Goal: Task Accomplishment & Management: Use online tool/utility

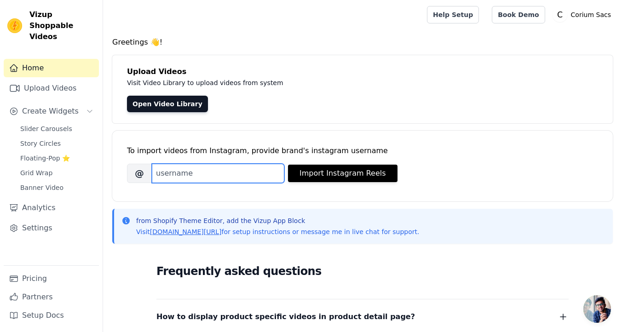
click at [196, 170] on input "Brand's Instagram Username" at bounding box center [218, 173] width 132 height 19
type input "@CORIUMSACS"
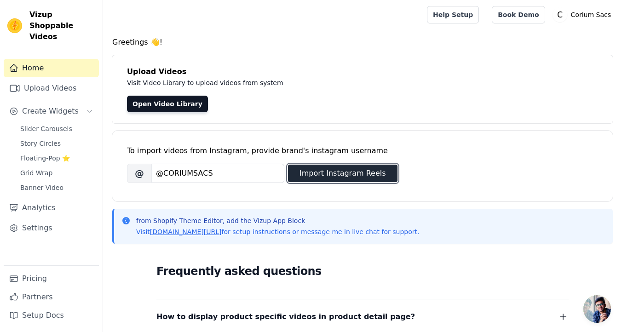
click at [303, 178] on button "Import Instagram Reels" at bounding box center [342, 173] width 109 height 17
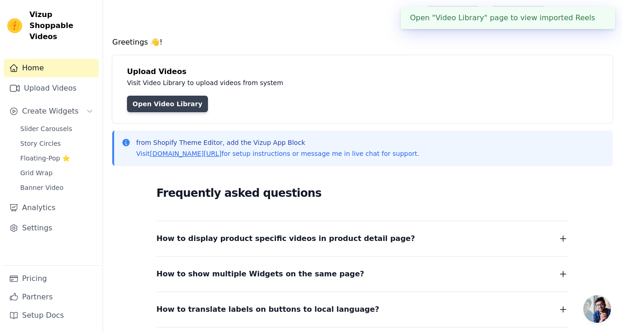
click at [170, 104] on link "Open Video Library" at bounding box center [167, 104] width 81 height 17
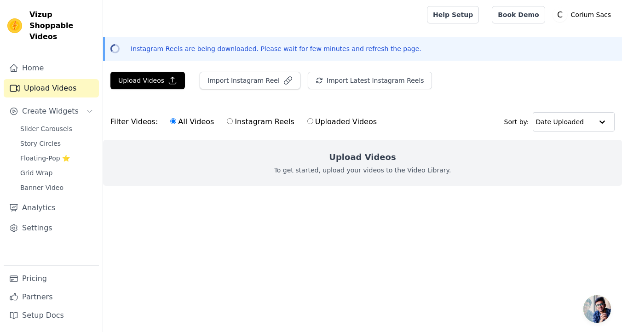
click at [227, 122] on input "Instagram Reels" at bounding box center [230, 121] width 6 height 6
radio input "true"
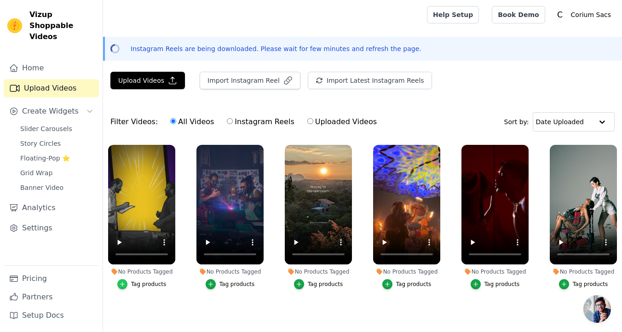
click at [127, 283] on div "button" at bounding box center [122, 284] width 10 height 10
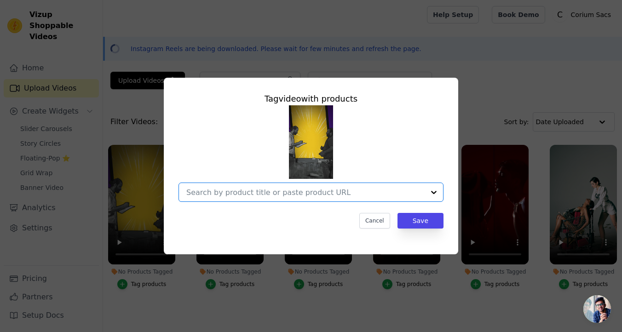
click at [330, 192] on input "No Products Tagged Tag video with products Option undefined, selected. Select i…" at bounding box center [305, 192] width 238 height 9
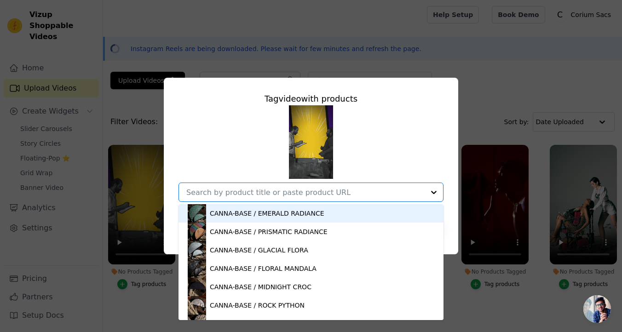
click at [307, 214] on div "CANNA-BASE / EMERALD RADIANCE" at bounding box center [267, 213] width 115 height 9
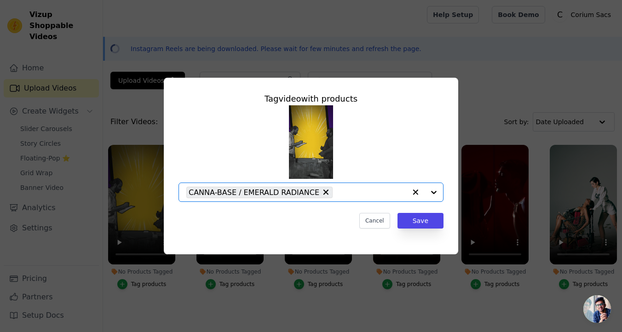
click at [432, 190] on div at bounding box center [424, 192] width 37 height 18
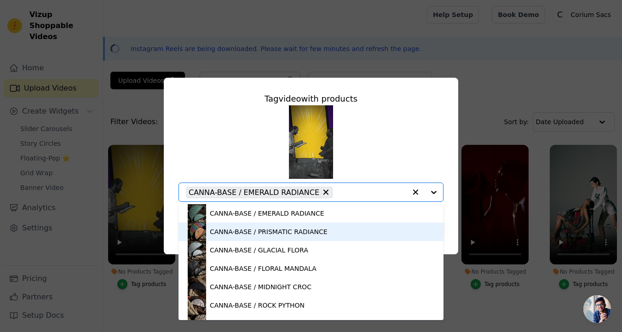
click at [311, 228] on div "CANNA-BASE / PRISMATIC RADIANCE" at bounding box center [269, 231] width 118 height 9
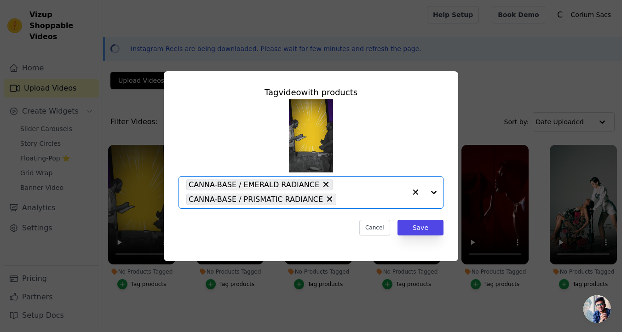
click at [432, 189] on div at bounding box center [424, 193] width 37 height 32
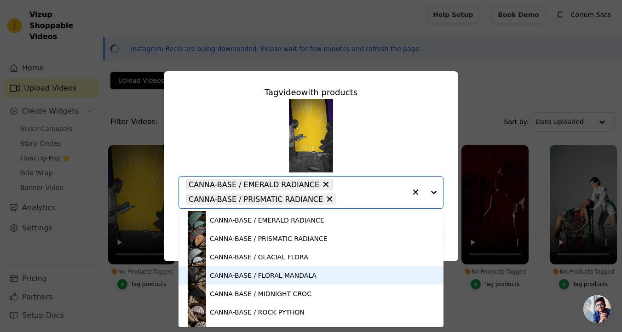
click at [309, 271] on div "CANNA-BASE / FLORAL MANDALA" at bounding box center [263, 275] width 107 height 9
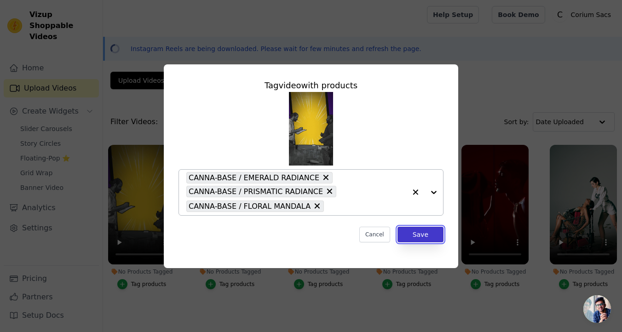
click at [426, 231] on button "Save" at bounding box center [420, 235] width 46 height 16
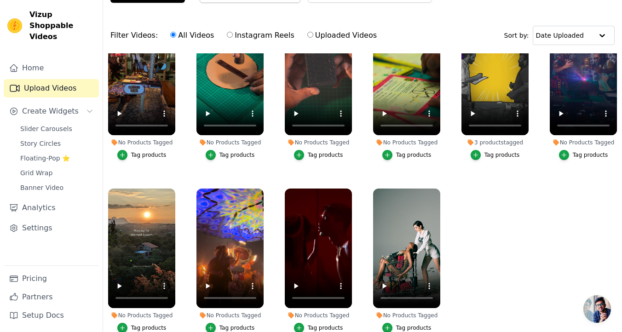
scroll to position [92, 0]
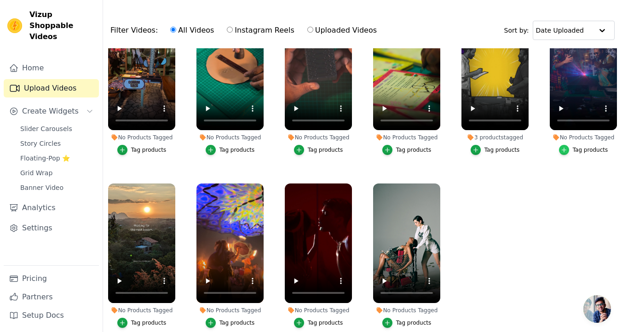
click at [567, 151] on icon "button" at bounding box center [564, 150] width 6 height 6
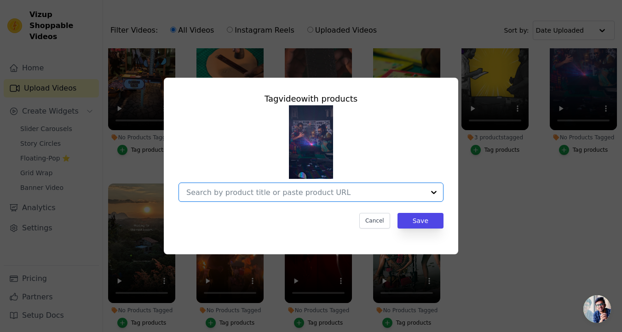
click at [374, 196] on input "No Products Tagged Tag video with products Option undefined, selected. Select i…" at bounding box center [305, 192] width 238 height 9
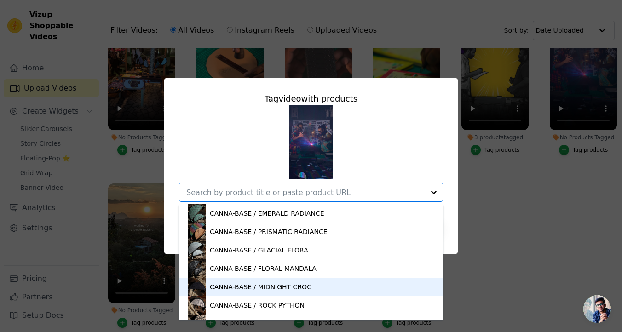
drag, startPoint x: 285, startPoint y: 274, endPoint x: 285, endPoint y: 291, distance: 16.6
click at [285, 291] on div "CANNA-BASE / EMERALD RADIANCE CANNA-BASE / PRISMATIC RADIANCE CANNA-BASE / GLAC…" at bounding box center [311, 262] width 265 height 116
click at [285, 291] on div "CANNA-BASE / MIDNIGHT CROC" at bounding box center [261, 286] width 102 height 9
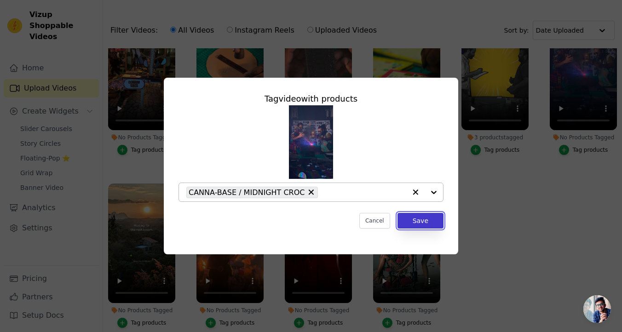
click at [424, 225] on button "Save" at bounding box center [420, 221] width 46 height 16
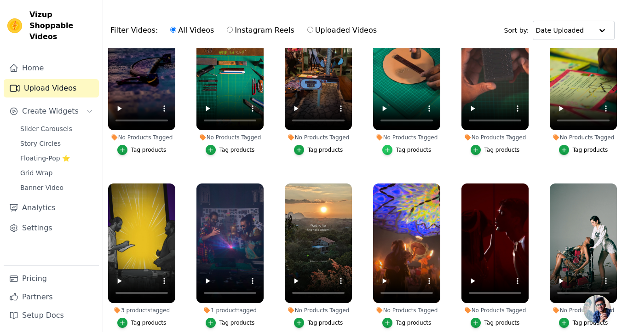
click at [391, 147] on div "button" at bounding box center [387, 150] width 10 height 10
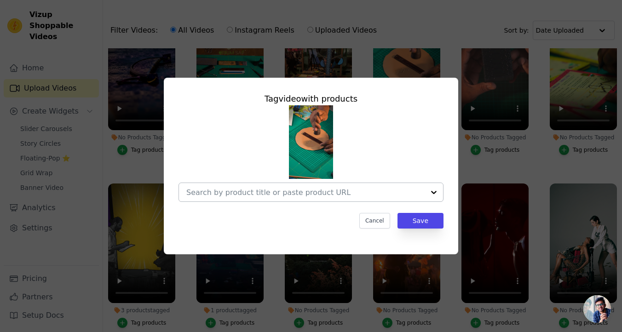
click at [281, 194] on input "No Products Tagged Tag video with products Cancel Save Tag products" at bounding box center [305, 192] width 238 height 9
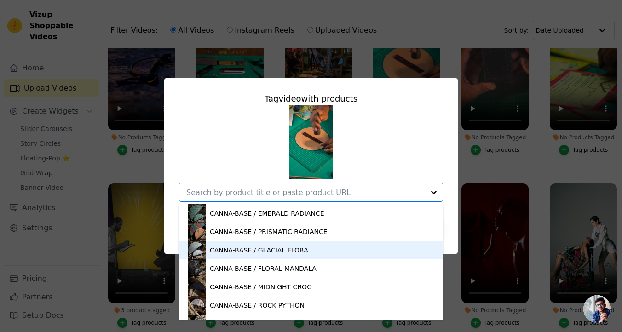
click at [209, 254] on div "CANNA-BASE / GLACIAL FLORA" at bounding box center [311, 250] width 247 height 18
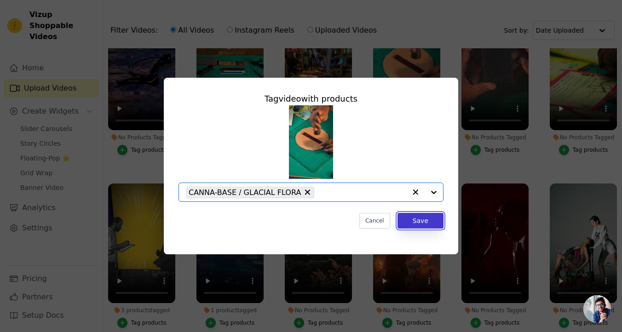
click at [434, 221] on button "Save" at bounding box center [420, 221] width 46 height 16
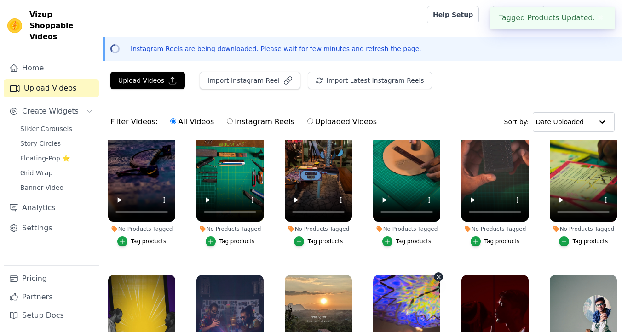
scroll to position [92, 0]
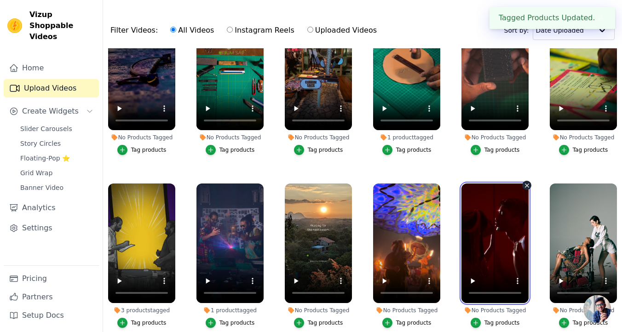
click at [475, 246] on video at bounding box center [494, 244] width 67 height 120
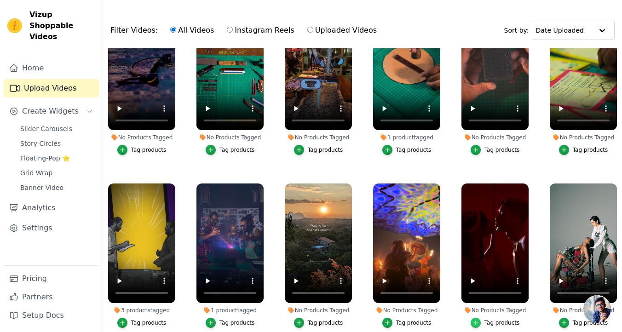
click at [476, 323] on icon "button" at bounding box center [475, 323] width 6 height 6
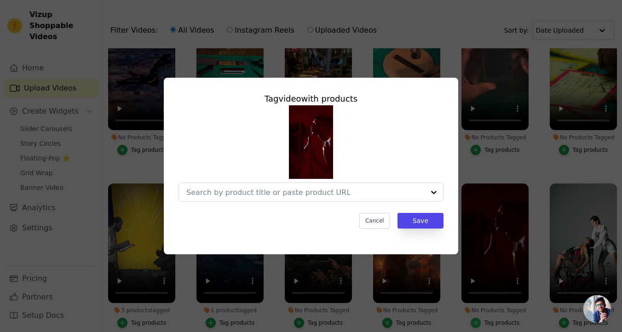
scroll to position [0, 0]
click at [332, 192] on input "No Products Tagged Tag video with products Cancel Save Tag products" at bounding box center [305, 192] width 238 height 9
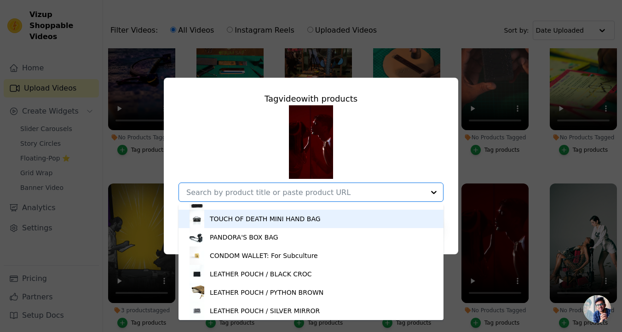
scroll to position [810, 0]
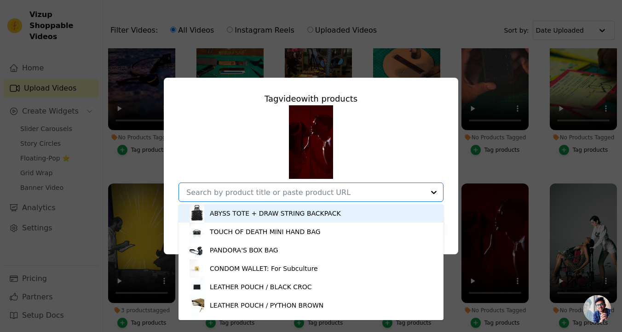
click at [239, 209] on div "ABYSS TOTE + DRAW STRING BACKPACK" at bounding box center [275, 213] width 131 height 9
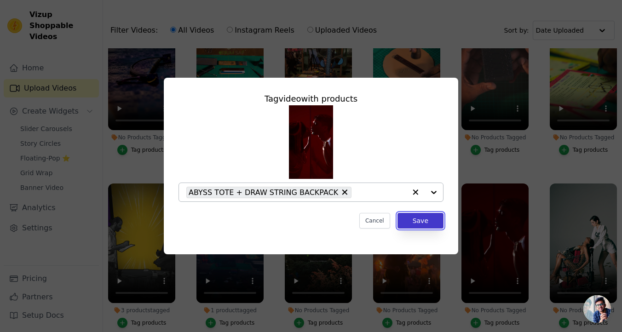
click at [415, 219] on button "Save" at bounding box center [420, 221] width 46 height 16
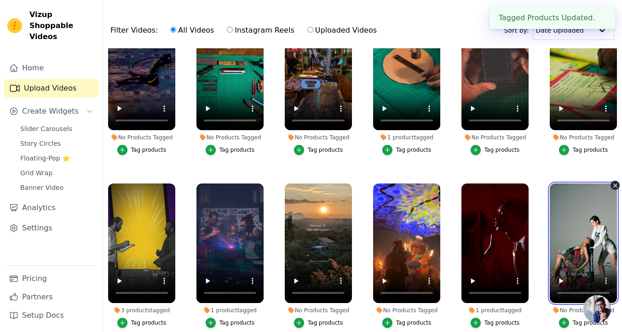
click at [588, 243] on video at bounding box center [583, 244] width 67 height 120
click at [562, 323] on icon "button" at bounding box center [564, 323] width 6 height 6
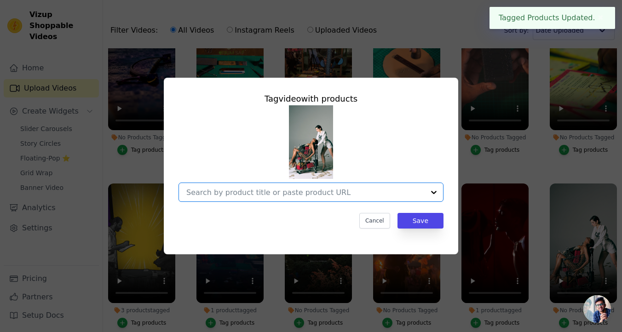
click at [315, 193] on input "No Products Tagged Tag video with products Option undefined, selected. Select i…" at bounding box center [305, 192] width 238 height 9
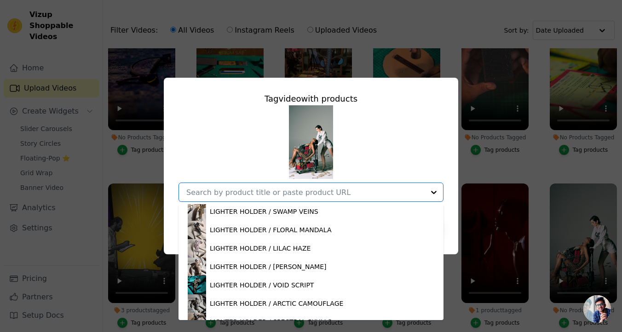
scroll to position [823, 0]
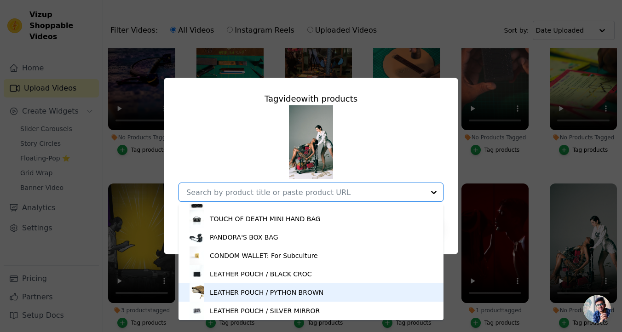
click at [265, 293] on div "LEATHER POUCH / PYTHON BROWN" at bounding box center [267, 292] width 114 height 9
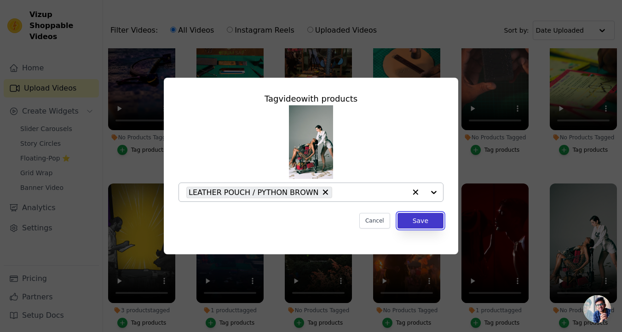
click at [421, 221] on button "Save" at bounding box center [420, 221] width 46 height 16
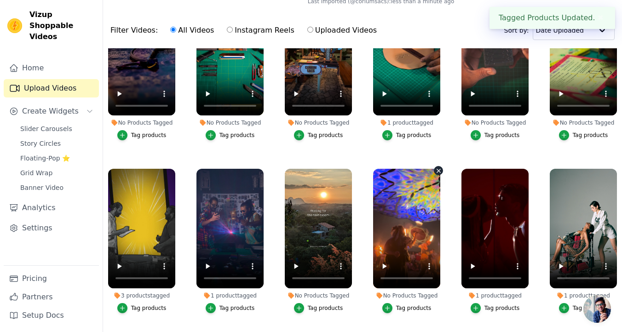
scroll to position [0, 0]
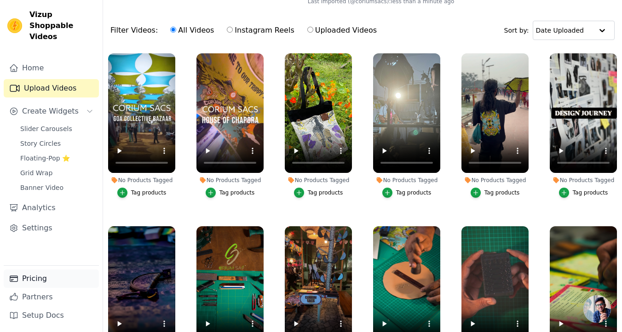
click at [60, 274] on link "Pricing" at bounding box center [51, 279] width 95 height 18
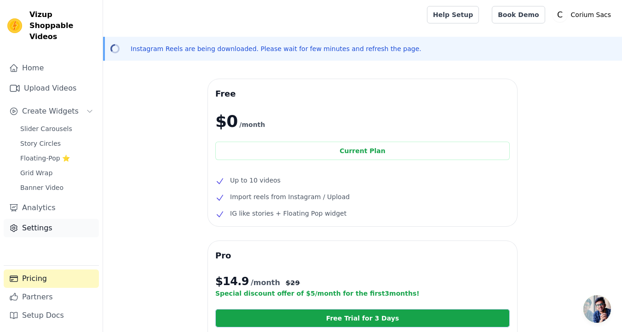
click at [62, 219] on link "Settings" at bounding box center [51, 228] width 95 height 18
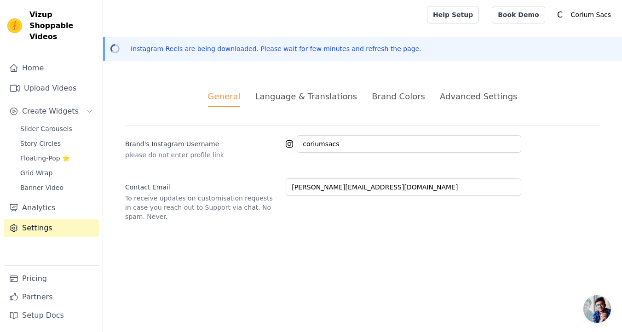
click at [458, 93] on div "Advanced Settings" at bounding box center [478, 96] width 77 height 12
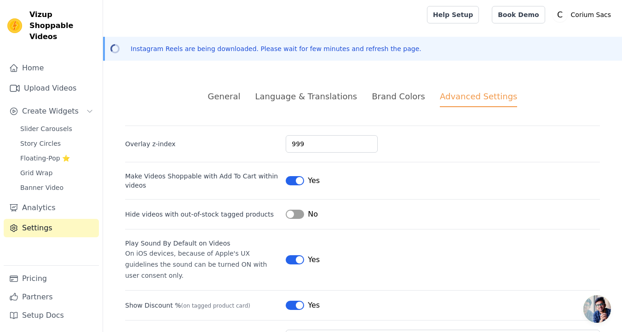
click at [404, 99] on div "Brand Colors" at bounding box center [398, 96] width 53 height 12
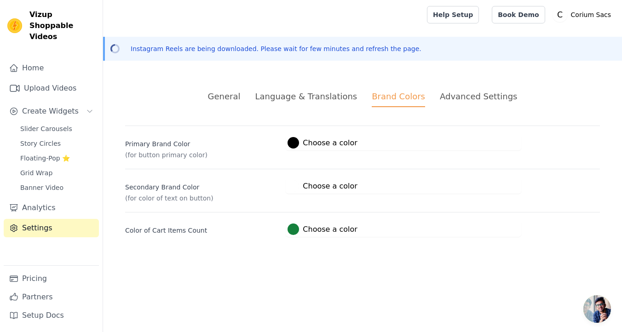
click at [457, 95] on div "Advanced Settings" at bounding box center [478, 96] width 77 height 12
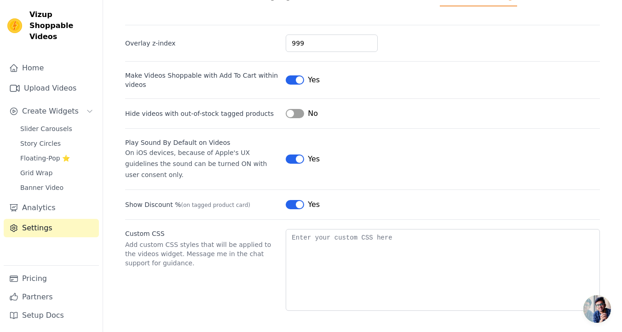
scroll to position [102, 0]
click at [52, 59] on link "Home" at bounding box center [51, 68] width 95 height 18
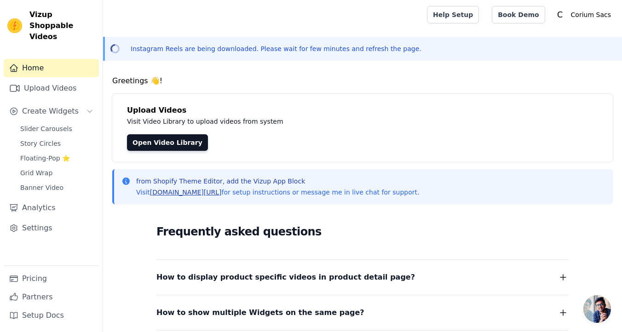
click at [208, 194] on link "vizupcommerce.com/docs" at bounding box center [186, 192] width 72 height 7
click at [74, 122] on link "Slider Carousels" at bounding box center [57, 128] width 84 height 13
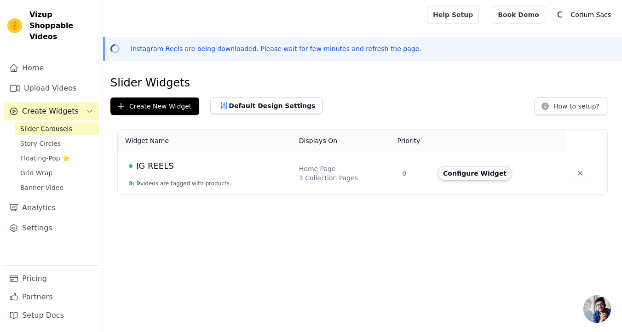
click at [482, 171] on button "Configure Widget" at bounding box center [475, 173] width 75 height 15
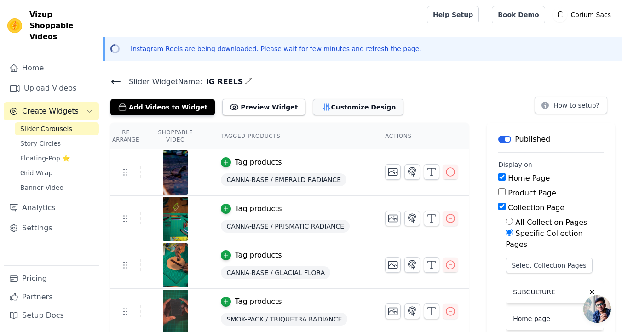
click at [351, 103] on button "Customize Design" at bounding box center [358, 107] width 91 height 17
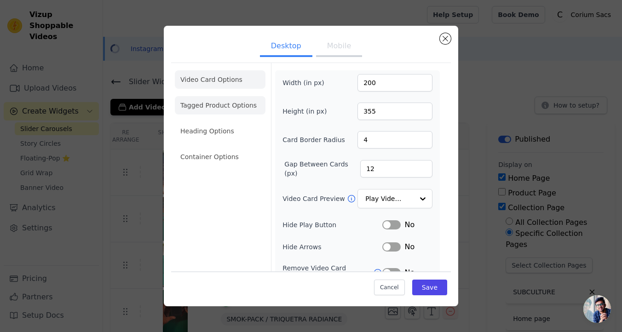
click at [231, 112] on li "Tagged Product Options" at bounding box center [220, 105] width 91 height 18
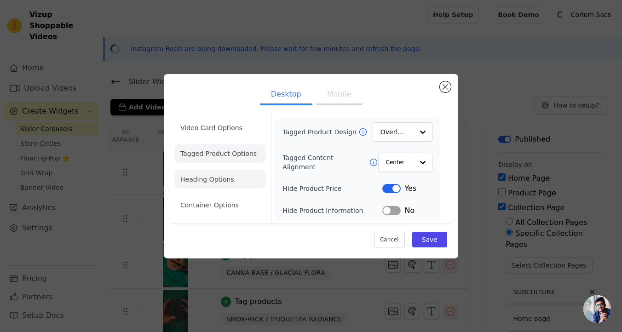
click at [230, 174] on li "Heading Options" at bounding box center [220, 179] width 91 height 18
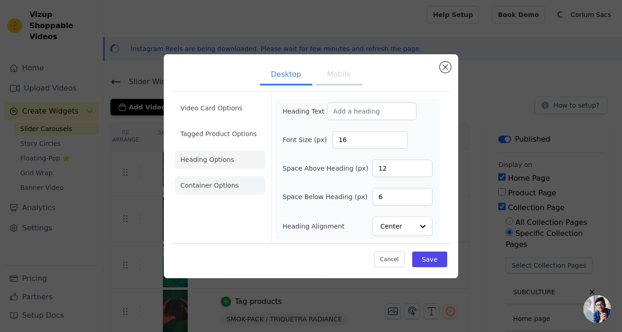
click at [233, 180] on li "Container Options" at bounding box center [220, 185] width 91 height 18
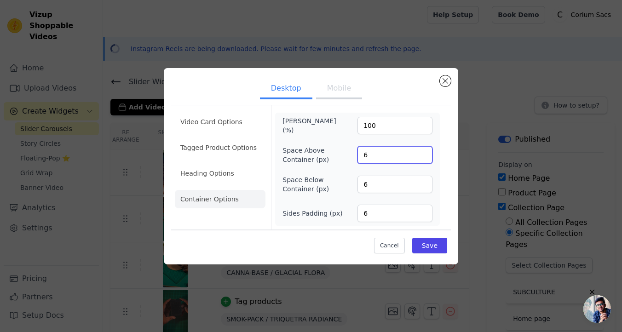
click at [376, 156] on input "6" at bounding box center [394, 154] width 75 height 17
click at [377, 155] on input "6" at bounding box center [394, 154] width 75 height 17
drag, startPoint x: 377, startPoint y: 155, endPoint x: 359, endPoint y: 155, distance: 17.9
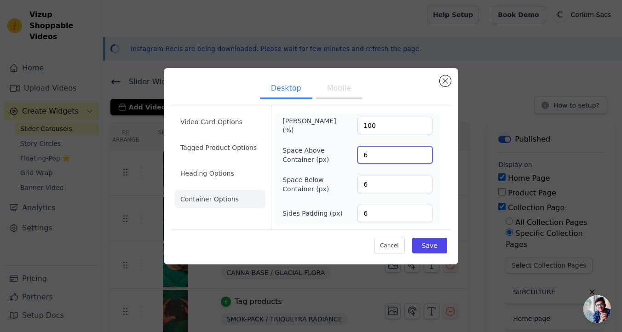
click at [359, 155] on input "6" at bounding box center [394, 154] width 75 height 17
type input "0"
drag, startPoint x: 376, startPoint y: 187, endPoint x: 351, endPoint y: 186, distance: 25.3
click at [351, 186] on div "Space Below Container (px) 6" at bounding box center [357, 184] width 150 height 18
type input "0"
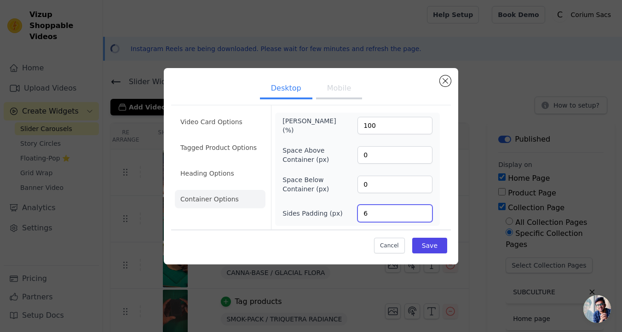
drag, startPoint x: 376, startPoint y: 211, endPoint x: 345, endPoint y: 211, distance: 30.8
click at [345, 211] on div "Sides Padding (px) 6" at bounding box center [357, 213] width 150 height 17
type input "0"
click at [426, 242] on button "Save" at bounding box center [429, 246] width 35 height 16
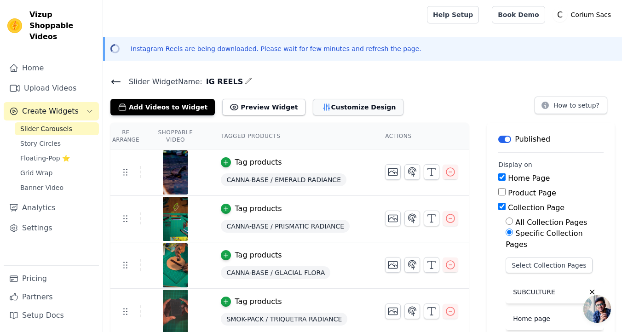
click at [329, 111] on button "Customize Design" at bounding box center [358, 107] width 91 height 17
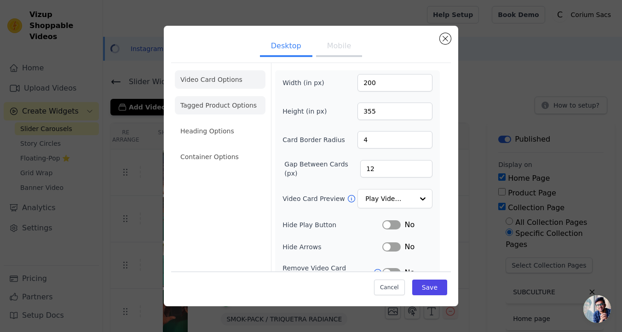
click at [230, 106] on li "Tagged Product Options" at bounding box center [220, 105] width 91 height 18
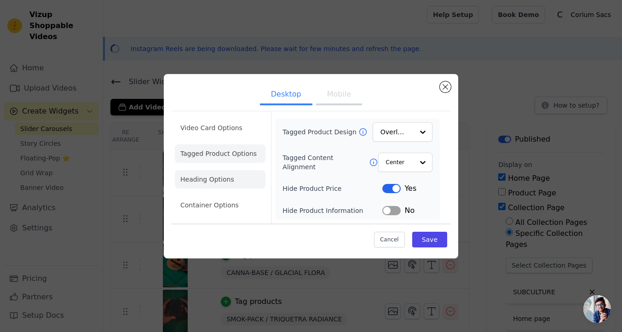
click at [231, 178] on li "Heading Options" at bounding box center [220, 179] width 91 height 18
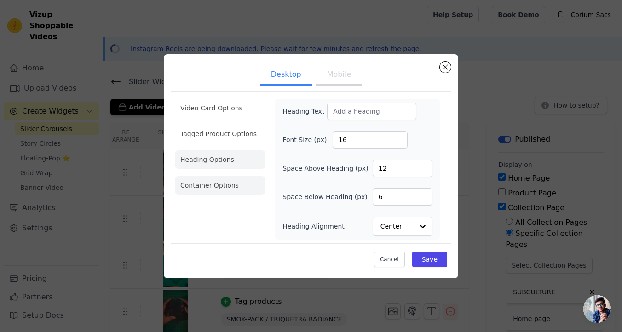
click at [225, 184] on li "Container Options" at bounding box center [220, 185] width 91 height 18
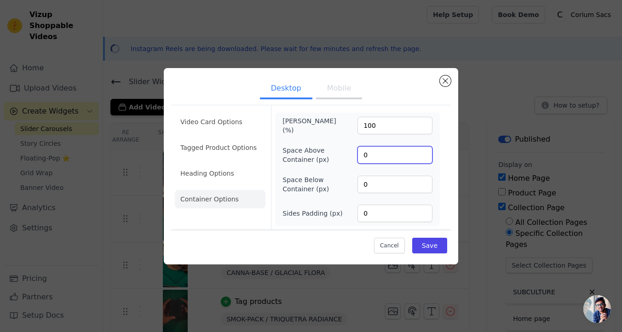
click at [394, 155] on input "0" at bounding box center [394, 154] width 75 height 17
drag, startPoint x: 394, startPoint y: 155, endPoint x: 357, endPoint y: 155, distance: 37.7
click at [357, 155] on div "Space Above Container (px) 0" at bounding box center [357, 155] width 150 height 18
type input "6"
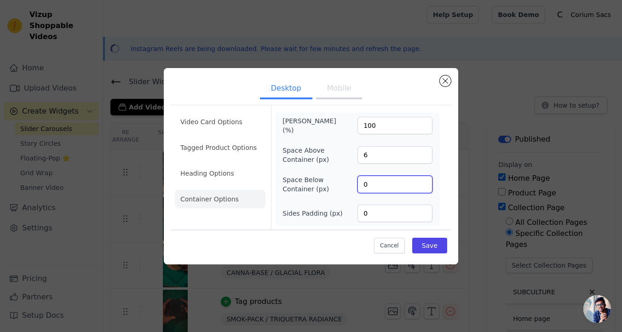
drag, startPoint x: 386, startPoint y: 186, endPoint x: 364, endPoint y: 186, distance: 22.1
click at [364, 186] on input "0" at bounding box center [394, 184] width 75 height 17
type input "6"
drag, startPoint x: 383, startPoint y: 213, endPoint x: 358, endPoint y: 213, distance: 25.3
click at [358, 213] on input "06" at bounding box center [394, 213] width 75 height 17
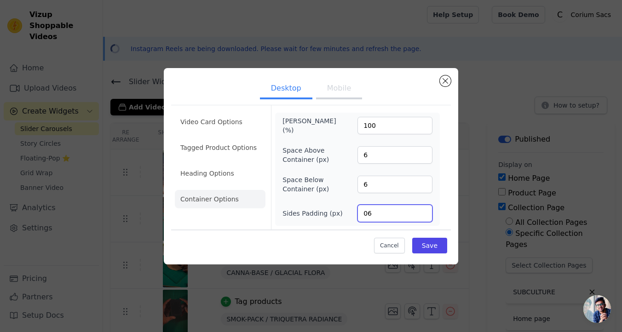
drag, startPoint x: 384, startPoint y: 213, endPoint x: 363, endPoint y: 214, distance: 21.2
click at [363, 214] on input "06" at bounding box center [394, 213] width 75 height 17
type input "6"
click at [431, 249] on button "Save" at bounding box center [429, 246] width 35 height 16
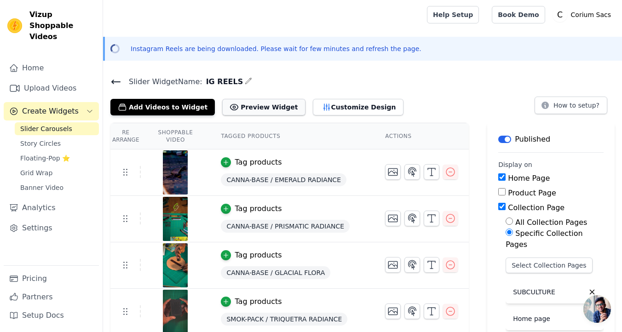
click at [273, 105] on button "Preview Widget" at bounding box center [263, 107] width 83 height 17
click at [329, 104] on button "Customize Design" at bounding box center [358, 107] width 91 height 17
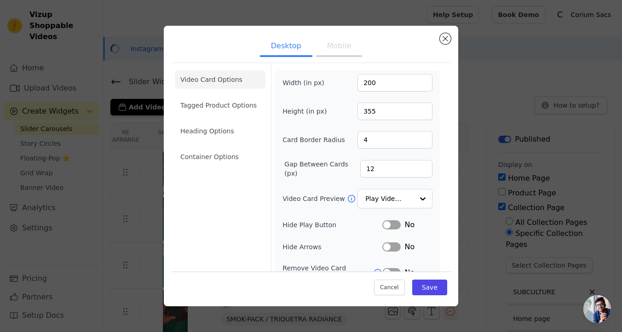
click at [335, 54] on button "Mobile" at bounding box center [339, 47] width 46 height 20
click at [291, 51] on button "Desktop" at bounding box center [286, 47] width 52 height 20
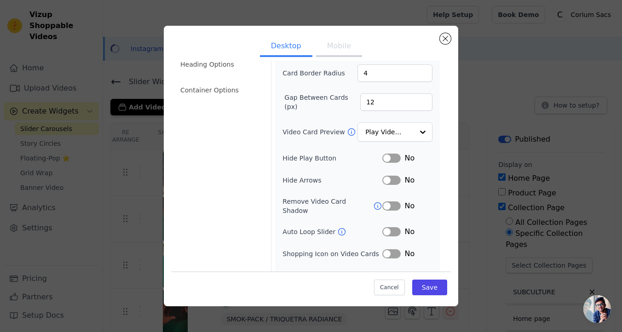
scroll to position [77, 0]
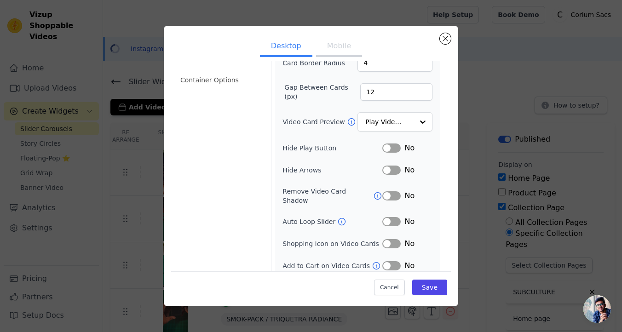
click at [178, 219] on div "Video Card Options Tagged Product Options Heading Options Container Options" at bounding box center [220, 132] width 91 height 293
click at [274, 52] on button "Desktop" at bounding box center [286, 47] width 52 height 20
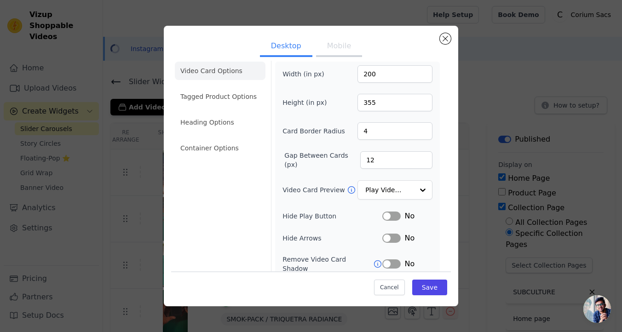
scroll to position [2, 0]
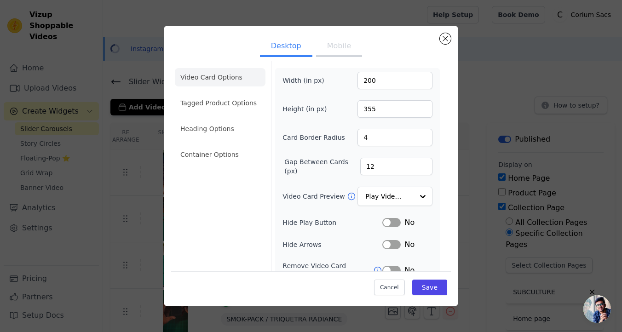
click at [222, 72] on li "Video Card Options" at bounding box center [220, 77] width 91 height 18
click at [391, 286] on button "Cancel" at bounding box center [389, 288] width 31 height 16
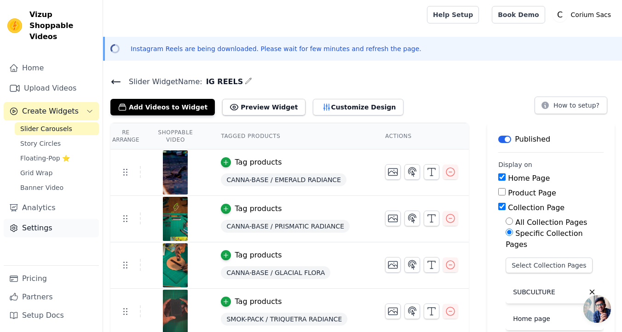
click at [54, 219] on link "Settings" at bounding box center [51, 228] width 95 height 18
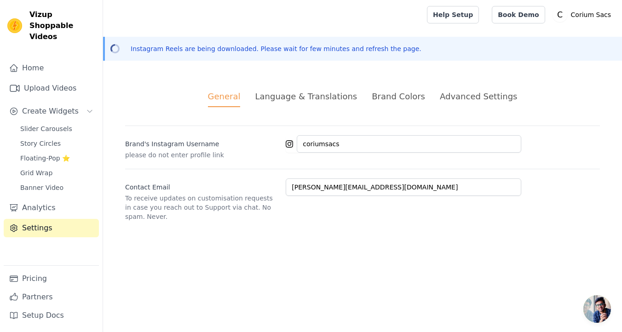
click at [405, 98] on div "Brand Colors" at bounding box center [398, 96] width 53 height 12
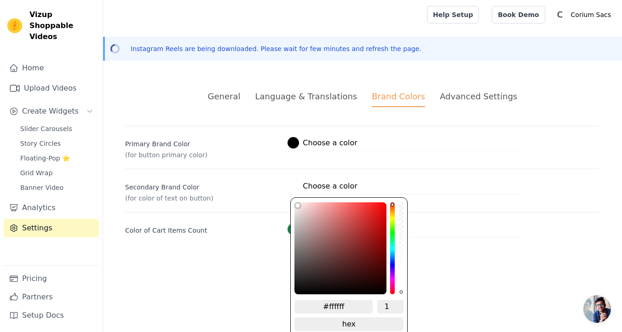
click at [340, 187] on label "#ffffff Choose a color" at bounding box center [322, 186] width 69 height 12
type input "#faf0f0"
type input "#faf2f2"
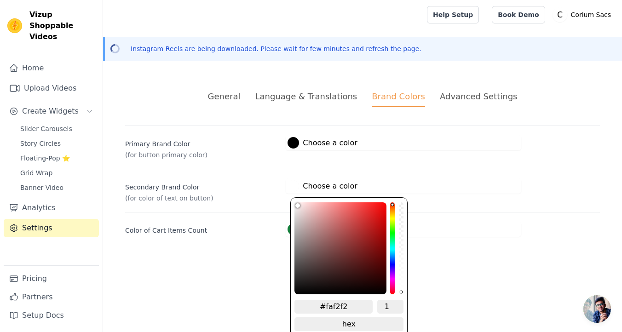
type input "#f9f0f0"
type input "#f7f0f0"
type input "#f6efef"
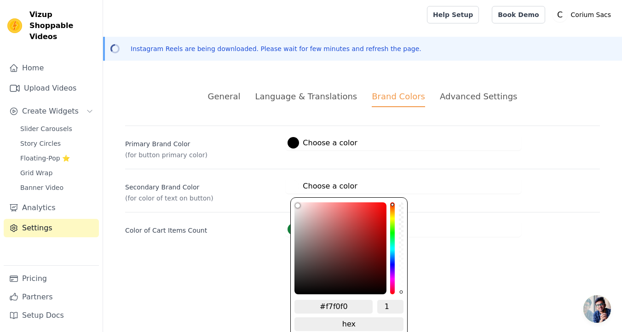
type input "#f6efef"
type input "#f5eeee"
type input "#f4eded"
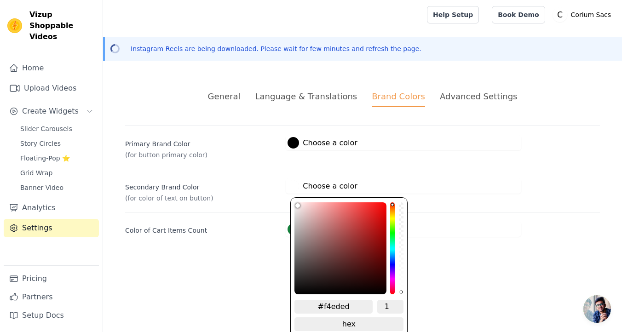
type input "#f2eded"
type input "#f1ebeb"
type input "#f0eaea"
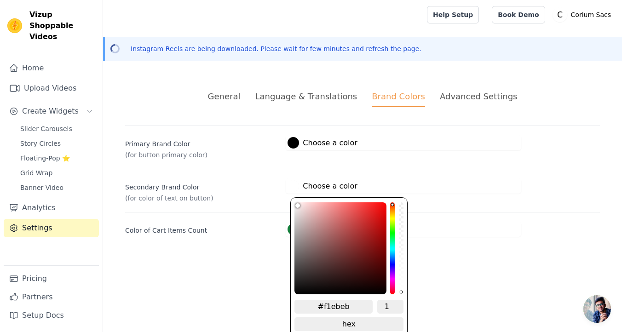
type input "#f0eaea"
type input "#ede8e8"
type input "#ebe6e6"
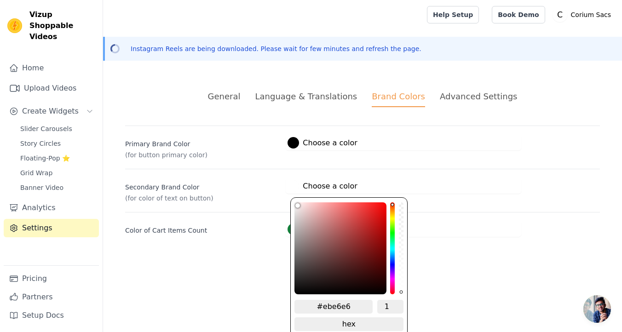
type input "#e8e4e4"
type input "#e3dfdf"
type input "#e0dcdc"
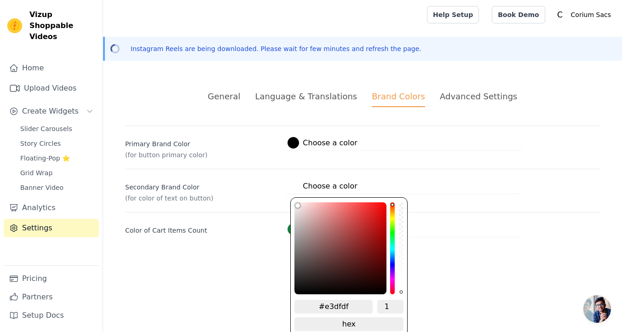
type input "#e0dcdc"
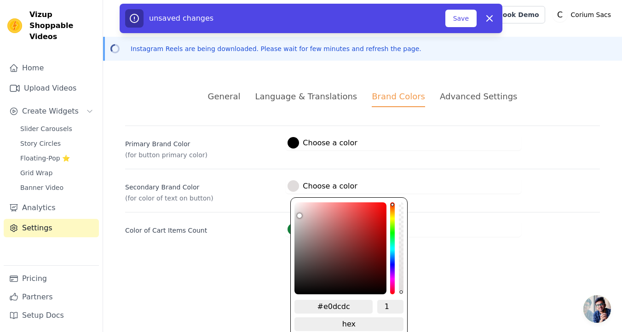
type input "#dedada"
type input "#dad7d7"
type input "#d6d3d3"
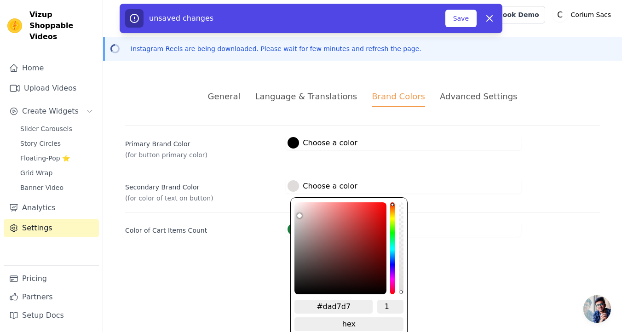
type input "#d6d3d3"
type input "#d4d1d1"
type input "#d1cece"
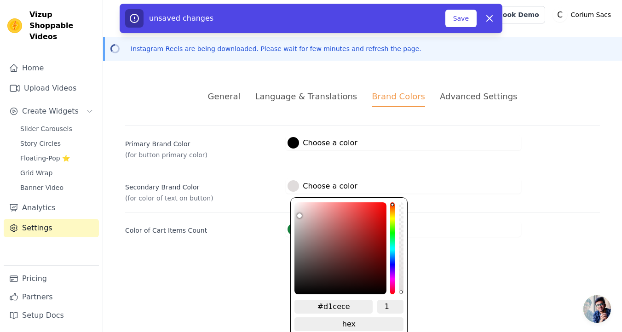
type input "#cfcccc"
type input "#ccc9c9"
type input "#c9c7c7"
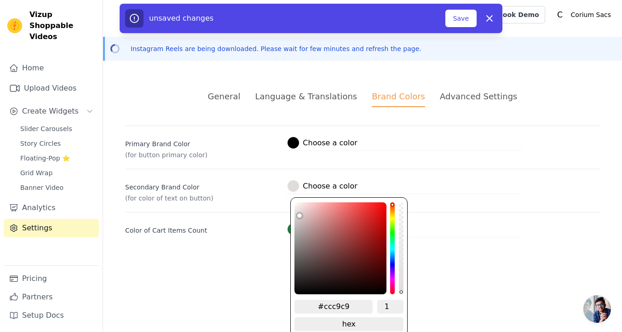
type input "#c9c7c7"
type input "#c8c7c7"
type input "#c7c5c5"
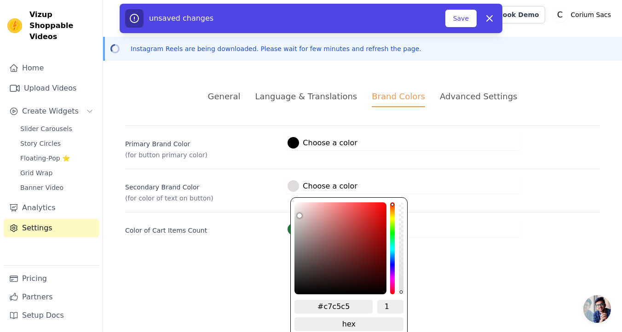
type input "#c6c4c4"
type input "#c4c3c3"
type input "#c4c4c4"
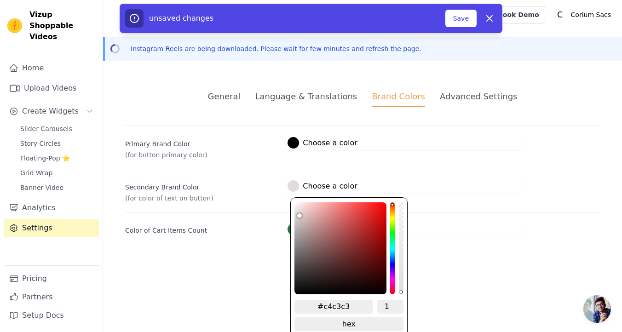
type input "#c4c4c4"
type input "#c3c1c1"
type input "#c3c0c0"
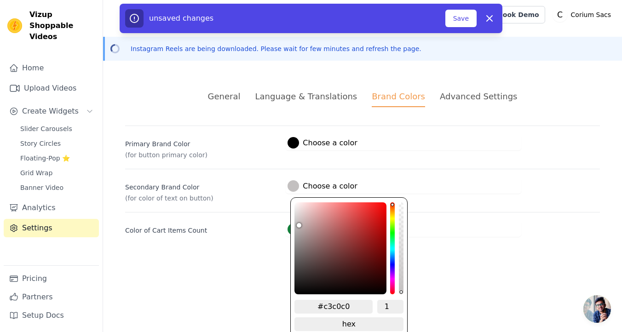
type input "#c2bfbf"
type input "#c1bebe"
type input "#c1bdbd"
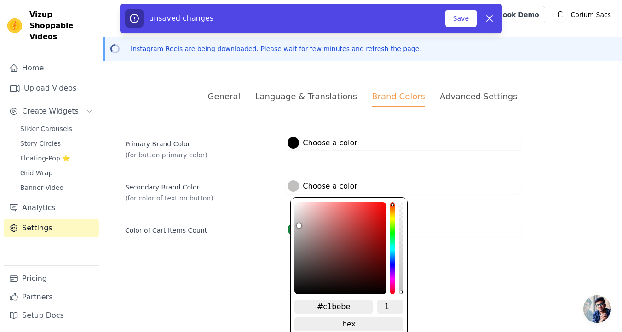
type input "#c1bdbd"
type input "#c1bcbc"
type input "#c2bcbc"
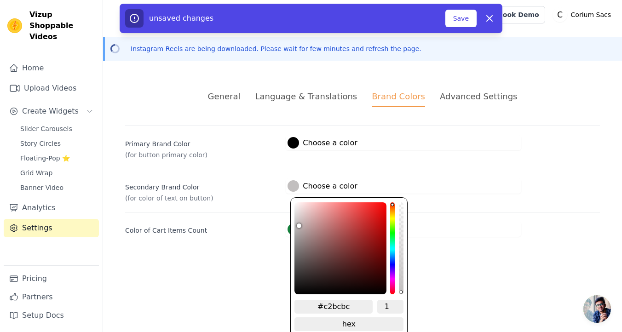
type input "#c6bdbd"
type input "#c7bcbc"
type input "#cbbdbd"
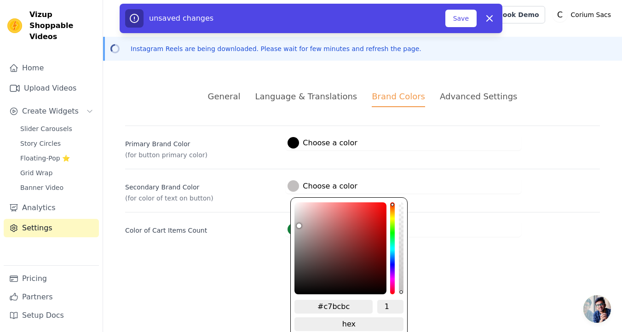
type input "#cbbdbd"
type input "#cdbbbb"
type input "#d0baba"
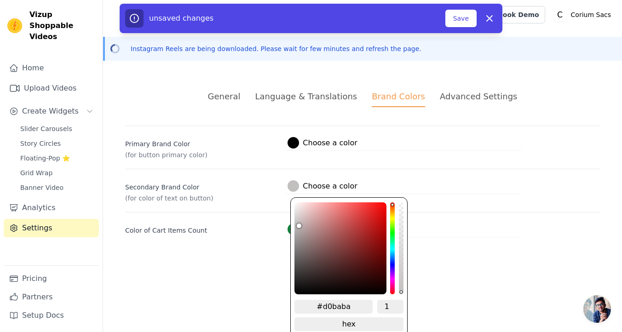
type input "#d4baba"
type input "#d6b9b9"
type input "#d9b8b8"
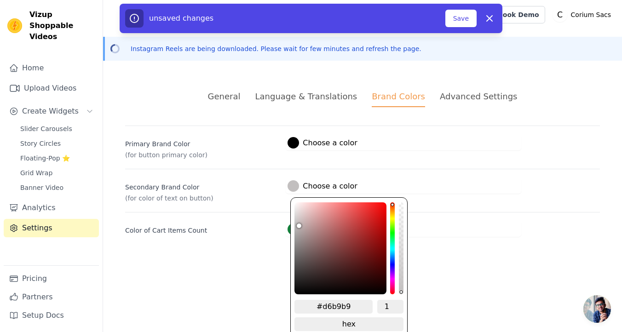
type input "#d9b8b8"
type input "#dbb5b5"
type input "#deb3b3"
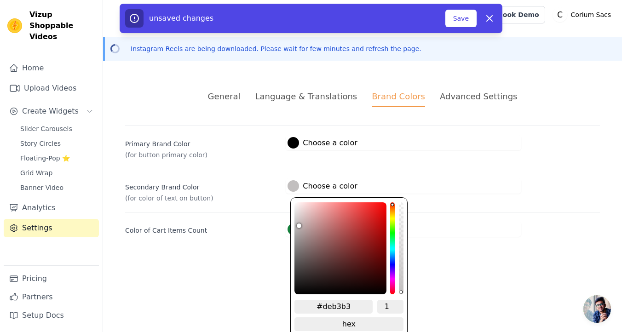
type input "#dfb1b1"
type input "#e2afaf"
type input "#e3acac"
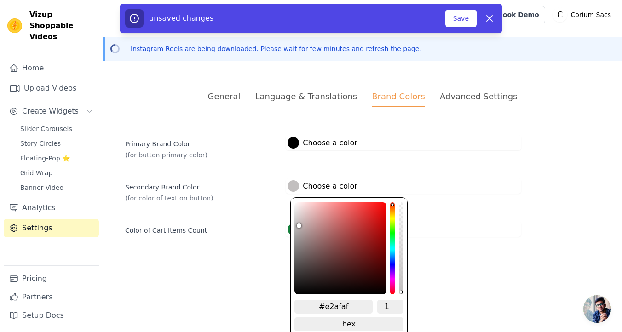
type input "#e3acac"
type input "#e4a9a9"
type input "#e7a7a7"
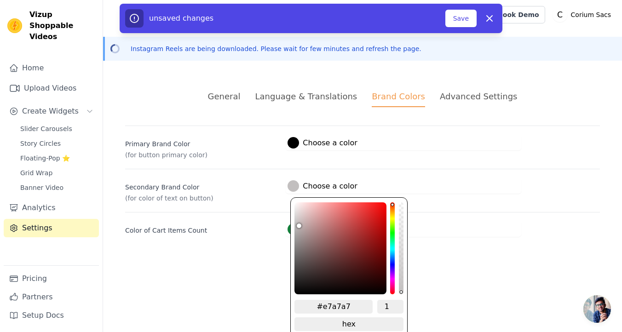
type input "#e9a5a5"
type input "#eba3a3"
type input "#eca2a2"
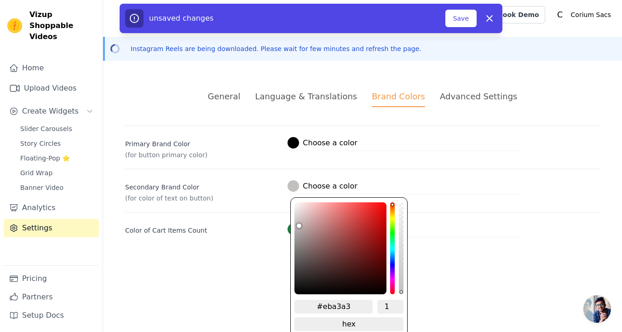
type input "#eca2a2"
type input "#ed9f9f"
type input "#ee9d9d"
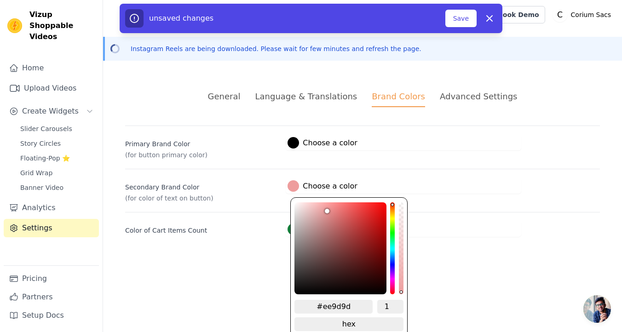
type input "#f09b9b"
type input "#f19999"
type input "#f29898"
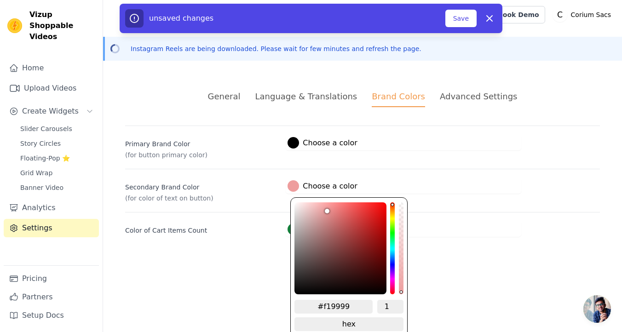
type input "#f29898"
type input "#f29595"
type input "#f49595"
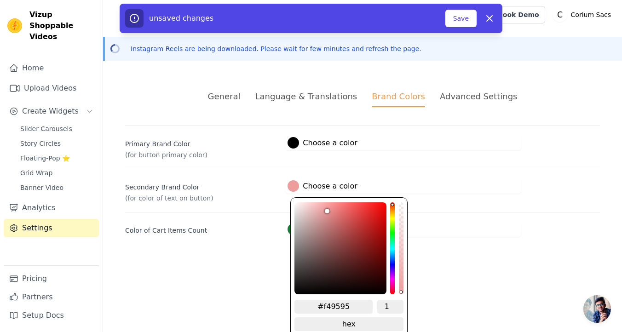
type input "#f49494"
type input "#f49393"
type input "#f49494"
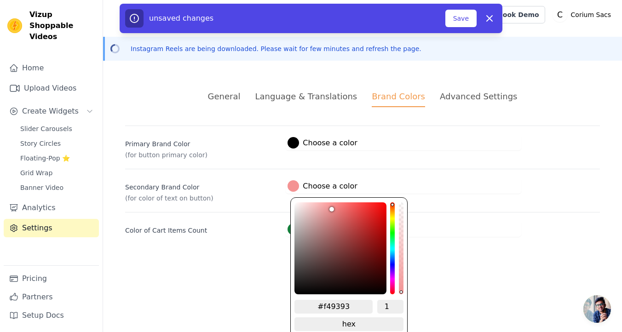
type input "#f49494"
type input "#f49595"
type input "#f49696"
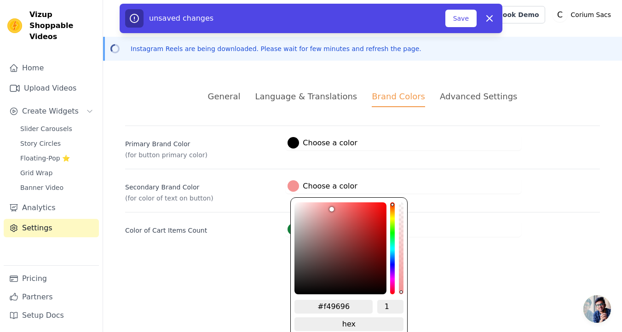
type input "#f29999"
type input "#f29d9d"
type input "#f19f9f"
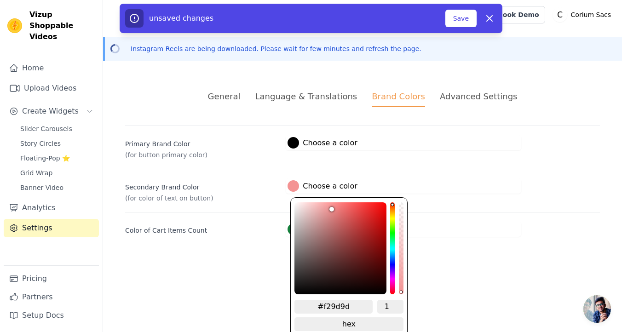
type input "#f19f9f"
type input "#f0a3a3"
type input "#f0a9a9"
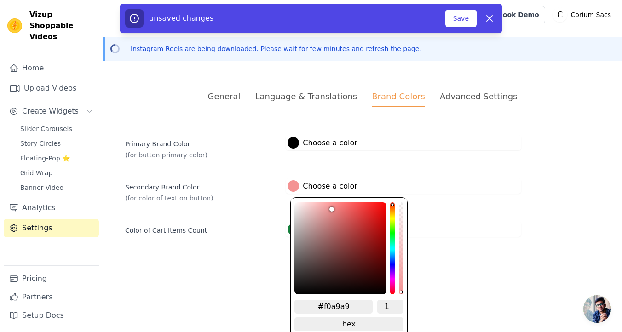
type input "#eeaeae"
type input "#eeb2b2"
type input "#eeb4b4"
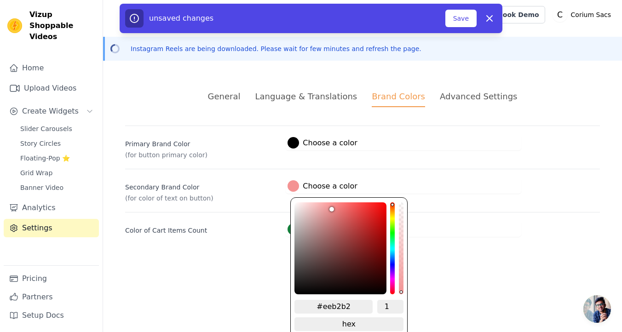
type input "#eeb4b4"
type input "#eeb9b9"
type input "#eebebe"
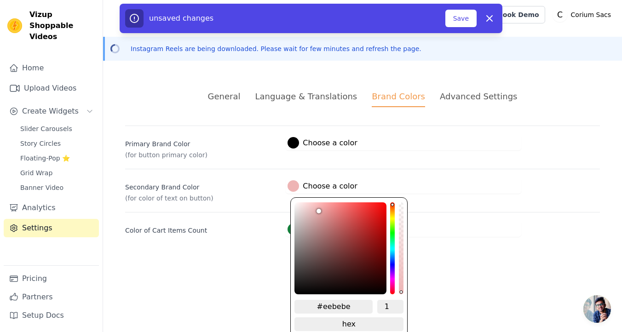
type input "#eec3c3"
type input "#eec7c7"
type input "#eecbcb"
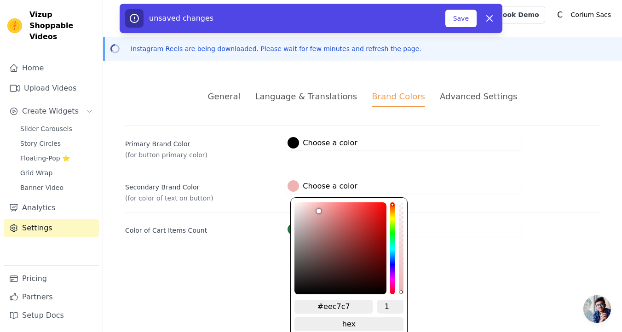
type input "#eecbcb"
type input "#eecfcf"
type input "#f0d3d3"
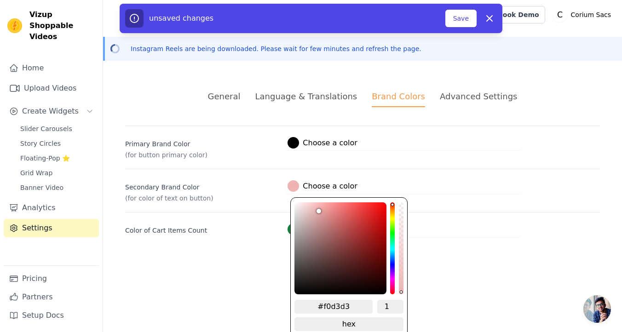
type input "#f0d6d6"
type input "#f1d9d9"
type input "#f2dddd"
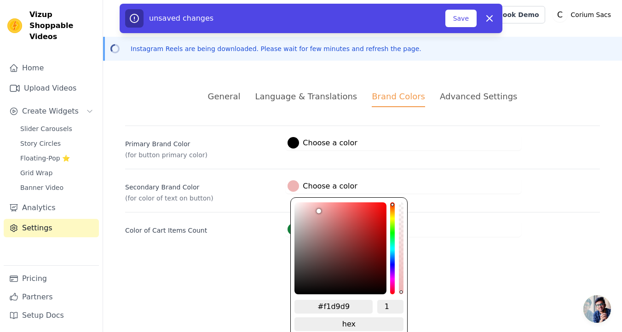
type input "#f2dddd"
type input "#f2dede"
type input "#f4e2e2"
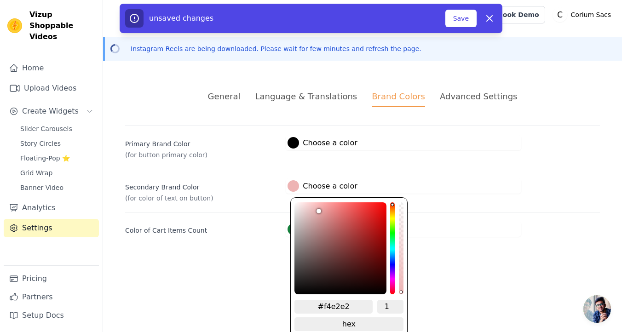
type input "#f5e4e4"
type input "#f5e5e5"
type input "#f5e8e8"
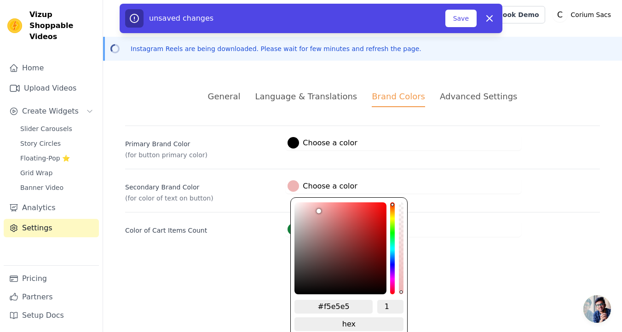
type input "#f5e8e8"
type input "#f5e9e9"
type input "#f5eaea"
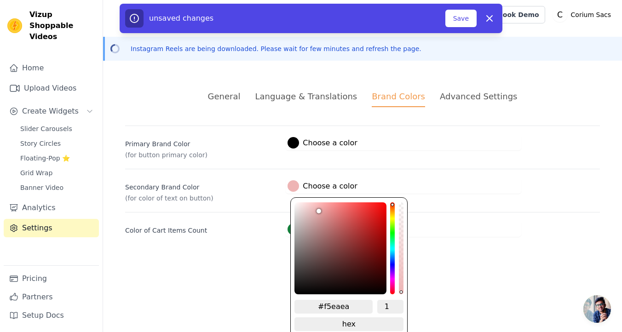
type input "#f5ebeb"
type input "#f6eded"
type input "#f6eeee"
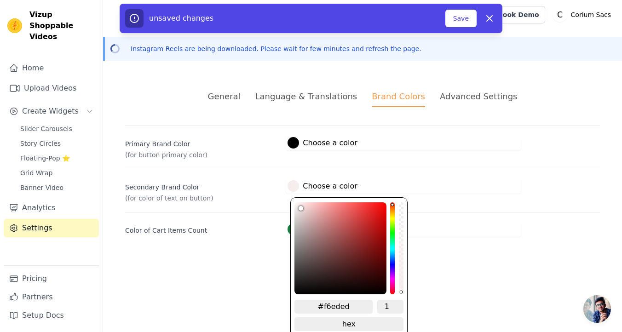
type input "#f6eeee"
type input "#f7efef"
type input "#f7f0f0"
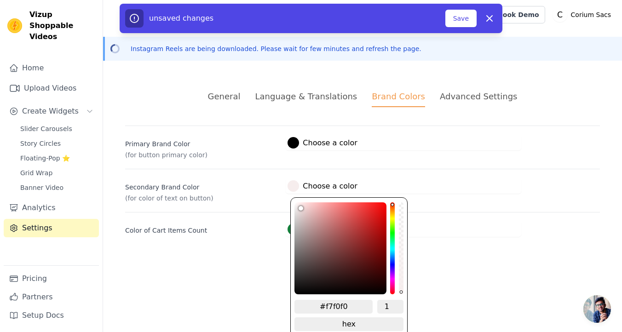
type input "#f9f2f2"
type input "#f9f3f3"
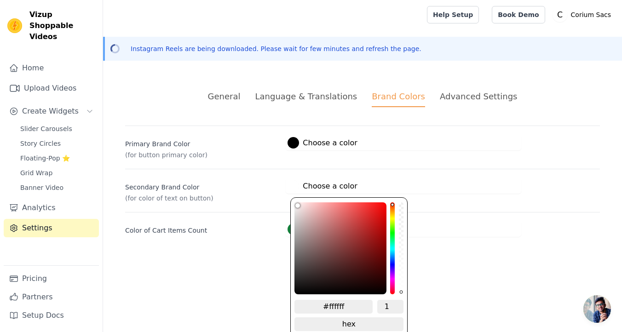
drag, startPoint x: 298, startPoint y: 204, endPoint x: 291, endPoint y: 199, distance: 8.9
click at [291, 199] on div "Secondary Brand Color (for color of text on button) #ffffff Choose a color #fff…" at bounding box center [362, 186] width 475 height 34
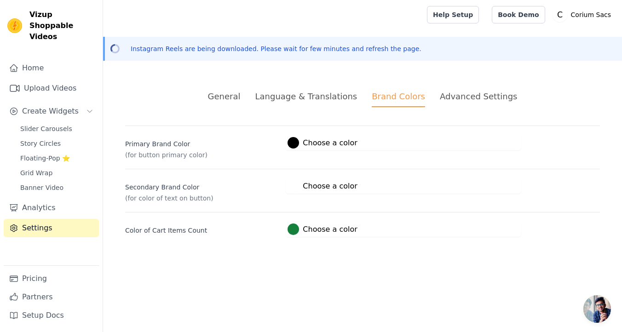
click at [255, 259] on html "Vizup Shoppable Videos Home Upload Videos Create Widgets Slider Carousels Story…" at bounding box center [311, 129] width 622 height 259
click at [457, 96] on div "Advanced Settings" at bounding box center [478, 96] width 77 height 12
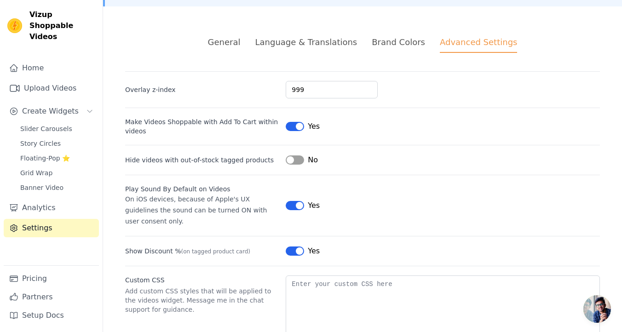
scroll to position [102, 0]
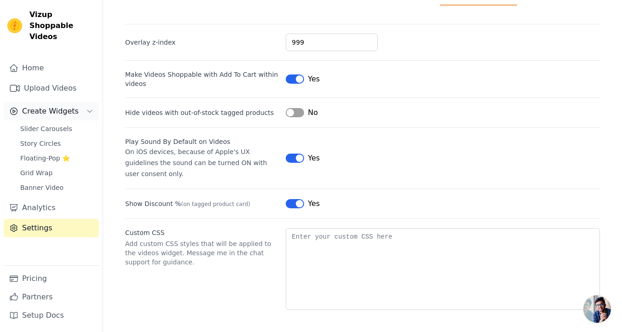
click at [67, 106] on span "Create Widgets" at bounding box center [50, 111] width 57 height 11
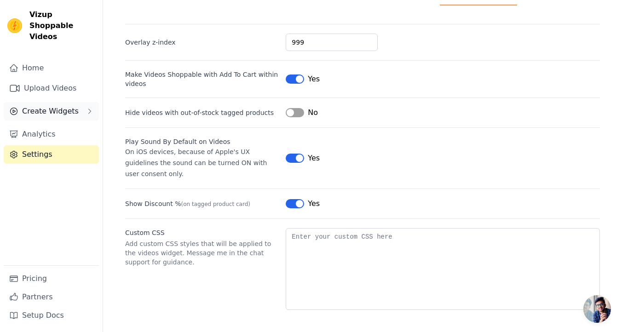
click at [64, 106] on span "Create Widgets" at bounding box center [50, 111] width 57 height 11
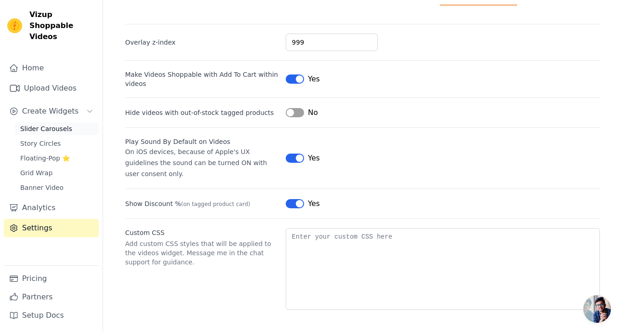
click at [65, 124] on span "Slider Carousels" at bounding box center [46, 128] width 52 height 9
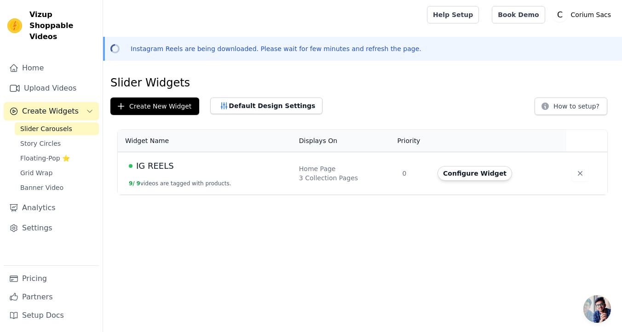
click at [310, 172] on div "Home Page" at bounding box center [345, 168] width 92 height 9
click at [479, 171] on button "Configure Widget" at bounding box center [475, 173] width 75 height 15
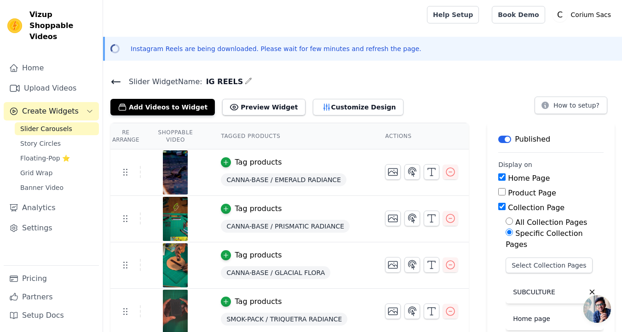
click at [113, 83] on icon at bounding box center [116, 82] width 8 height 4
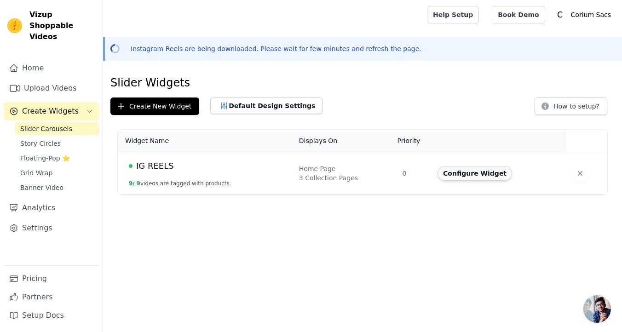
click at [452, 172] on button "Configure Widget" at bounding box center [475, 173] width 75 height 15
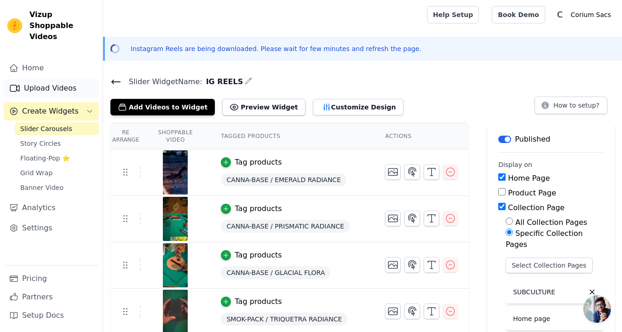
click at [49, 79] on link "Upload Videos" at bounding box center [51, 88] width 95 height 18
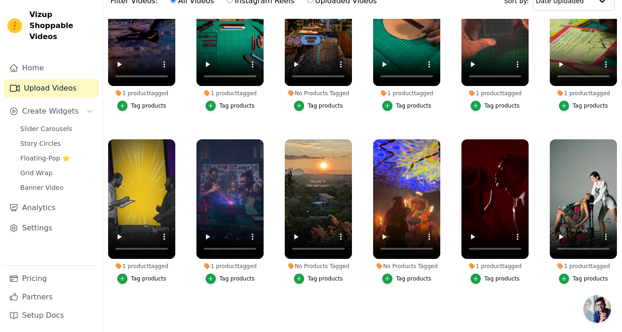
scroll to position [132, 0]
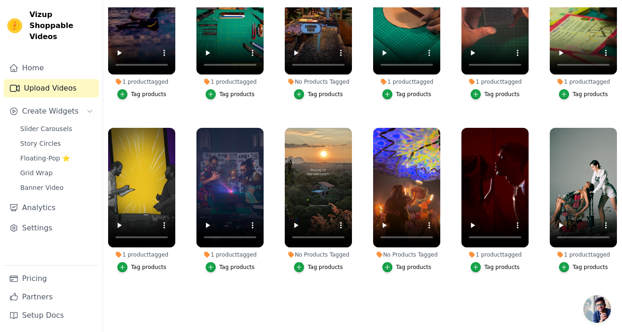
click at [489, 271] on button "Tag products" at bounding box center [495, 267] width 49 height 10
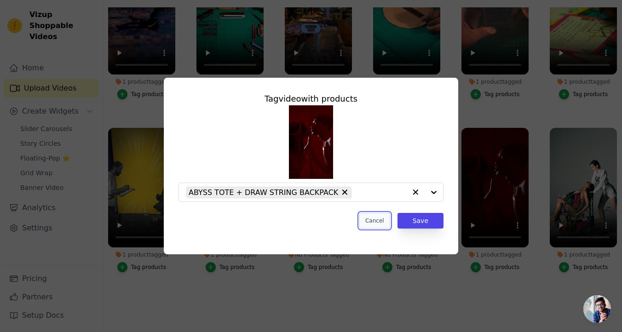
click at [375, 216] on button "Cancel" at bounding box center [374, 221] width 31 height 16
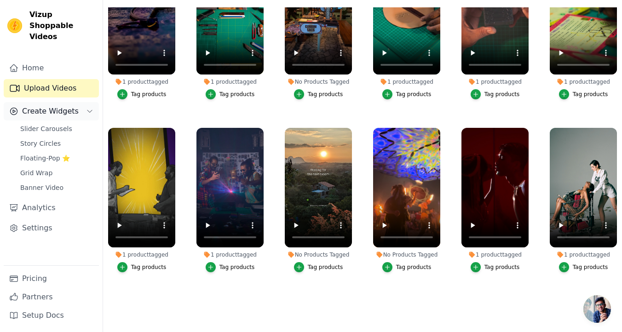
click at [55, 106] on span "Create Widgets" at bounding box center [50, 111] width 57 height 11
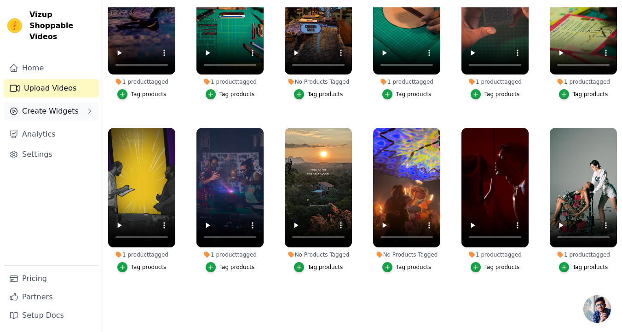
click at [55, 106] on span "Create Widgets" at bounding box center [50, 111] width 57 height 11
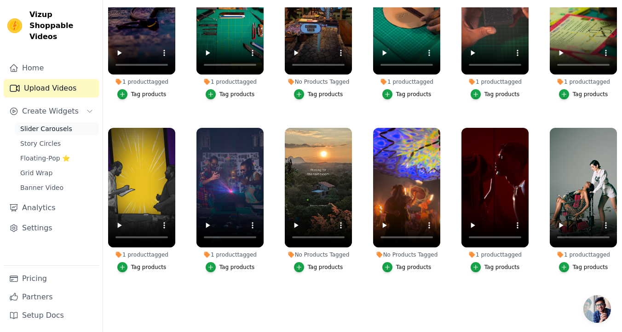
click at [59, 124] on span "Slider Carousels" at bounding box center [46, 128] width 52 height 9
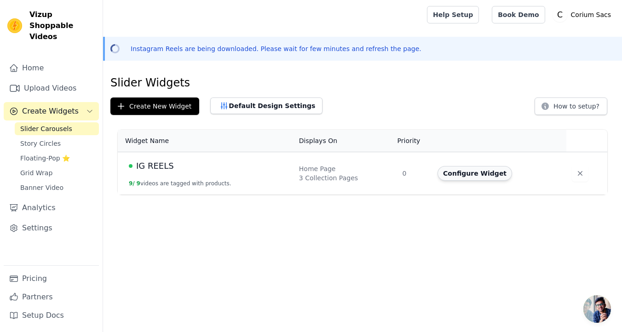
click at [467, 173] on button "Configure Widget" at bounding box center [475, 173] width 75 height 15
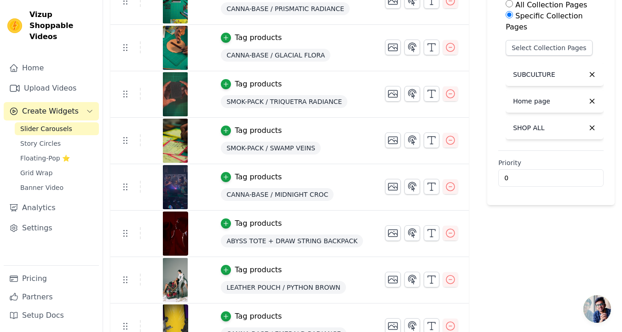
scroll to position [235, 0]
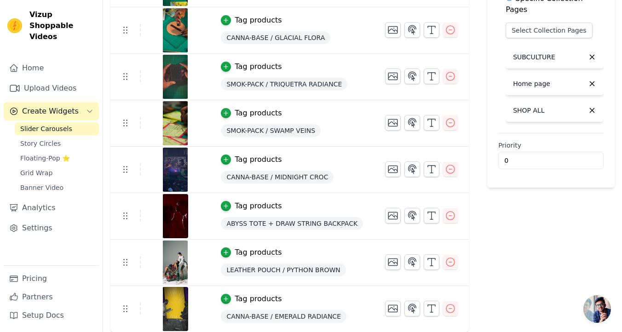
click at [309, 205] on div "Tag products" at bounding box center [292, 206] width 142 height 11
click at [265, 209] on div "Tag products" at bounding box center [258, 206] width 47 height 11
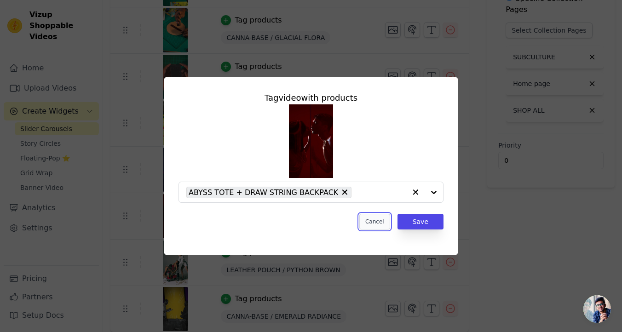
click at [376, 221] on button "Cancel" at bounding box center [374, 222] width 31 height 16
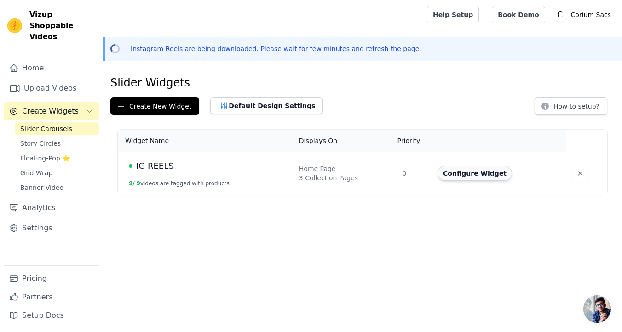
click at [495, 172] on button "Configure Widget" at bounding box center [475, 173] width 75 height 15
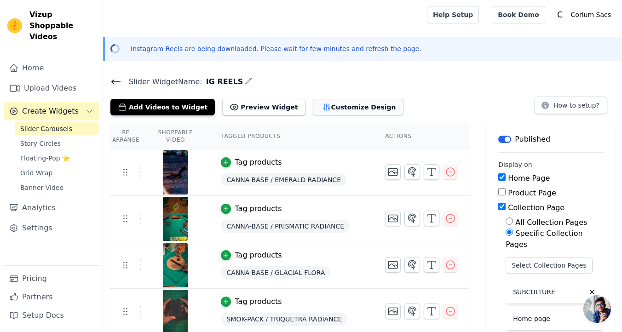
click at [322, 107] on button "Customize Design" at bounding box center [358, 107] width 91 height 17
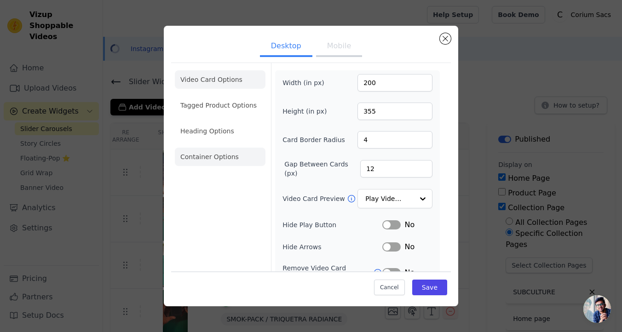
click at [229, 155] on li "Container Options" at bounding box center [220, 157] width 91 height 18
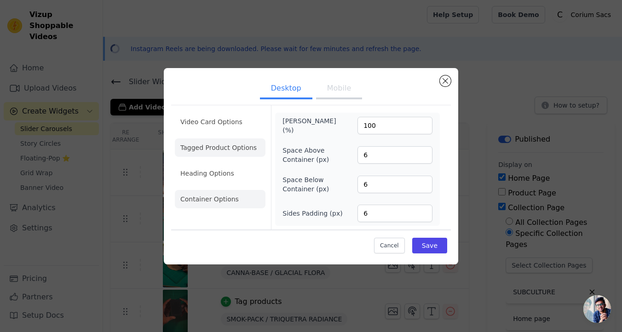
click at [221, 154] on li "Tagged Product Options" at bounding box center [220, 147] width 91 height 18
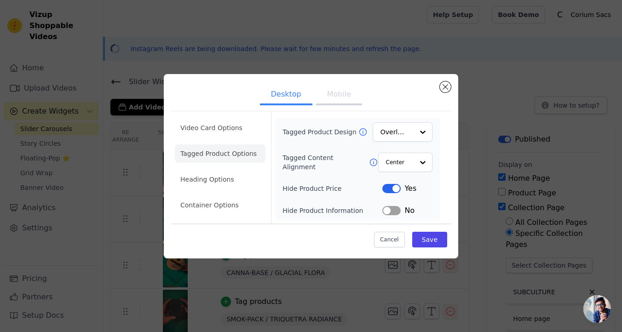
click at [393, 189] on button "Label" at bounding box center [391, 188] width 18 height 9
click at [231, 179] on li "Heading Options" at bounding box center [220, 179] width 91 height 18
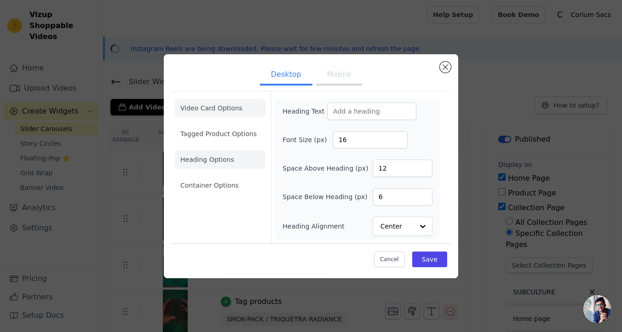
click at [222, 109] on li "Video Card Options" at bounding box center [220, 108] width 91 height 18
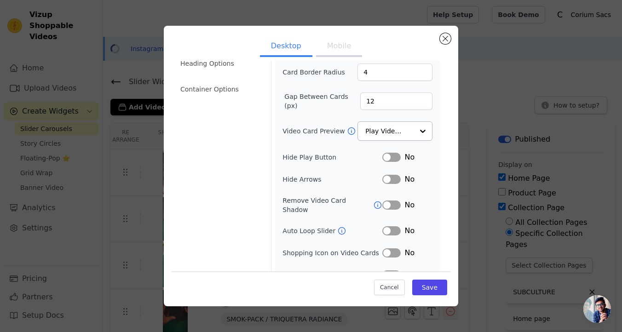
scroll to position [77, 0]
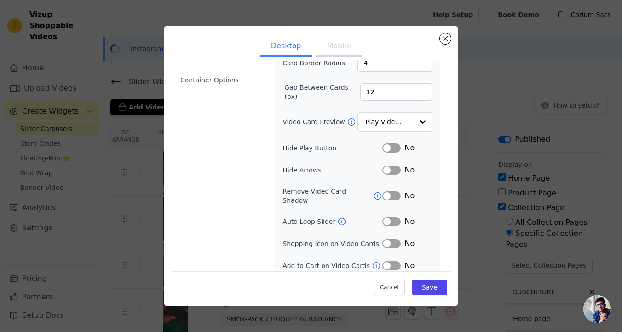
click at [388, 261] on button "Label" at bounding box center [391, 265] width 18 height 9
click at [394, 261] on button "Label" at bounding box center [391, 265] width 18 height 9
click at [425, 288] on button "Save" at bounding box center [429, 288] width 35 height 16
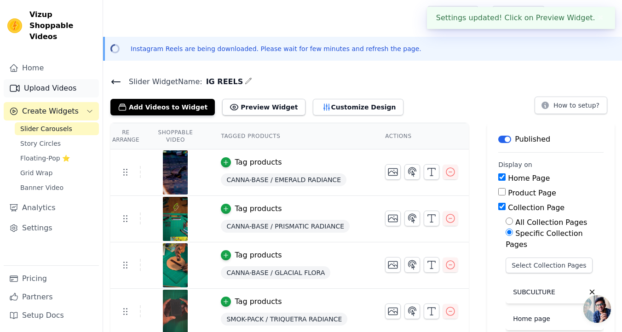
click at [59, 79] on link "Upload Videos" at bounding box center [51, 88] width 95 height 18
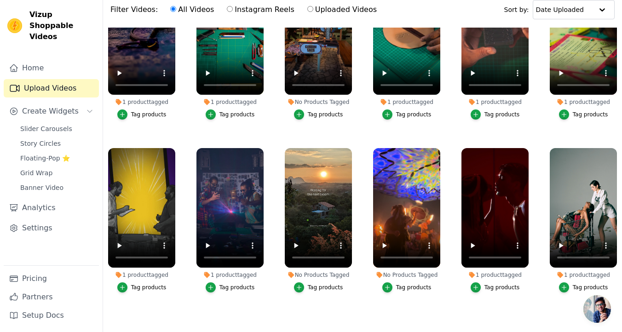
scroll to position [132, 0]
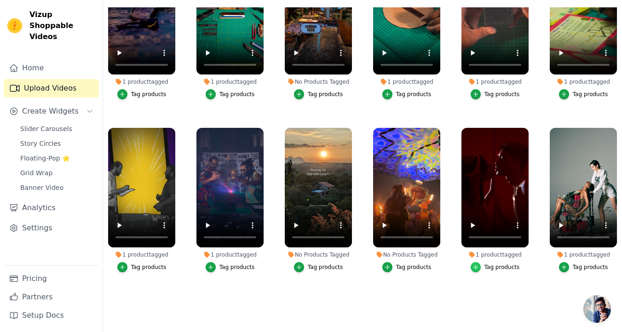
click at [478, 268] on icon "button" at bounding box center [475, 267] width 6 height 6
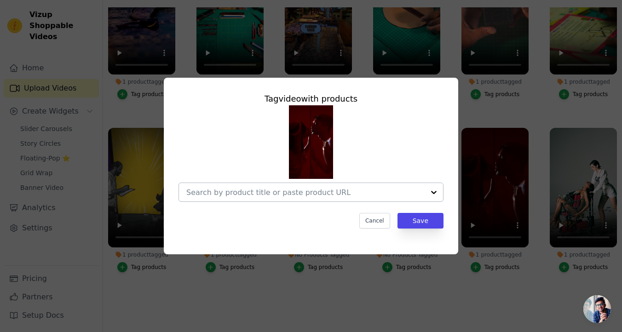
click at [351, 194] on input "1 product tagged Tag video with products Cancel Save Tag products" at bounding box center [305, 192] width 238 height 9
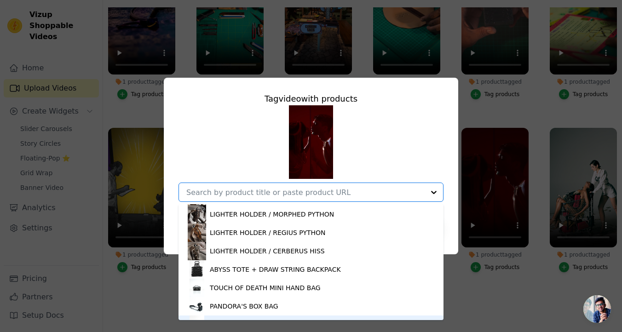
scroll to position [749, 0]
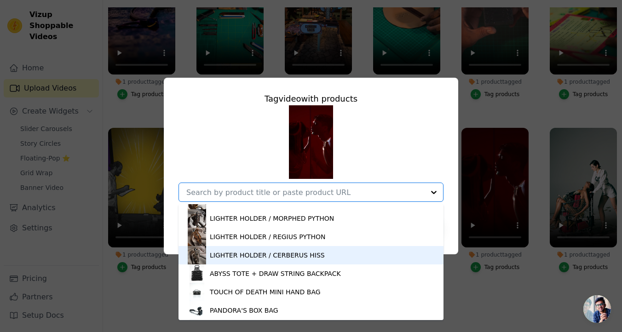
click at [276, 259] on div "LIGHTER HOLDER / CERBERUS HISS" at bounding box center [267, 255] width 115 height 9
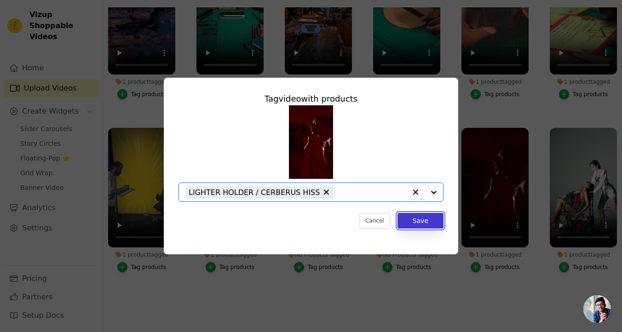
click at [423, 224] on button "Save" at bounding box center [420, 221] width 46 height 16
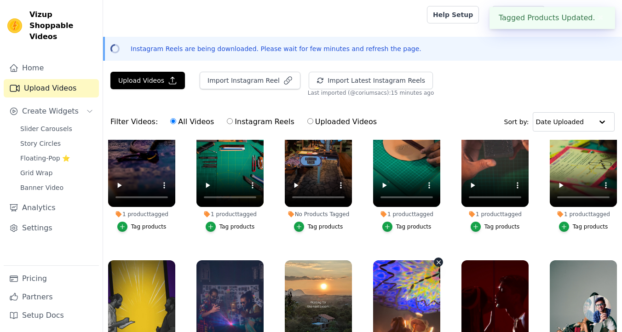
scroll to position [132, 0]
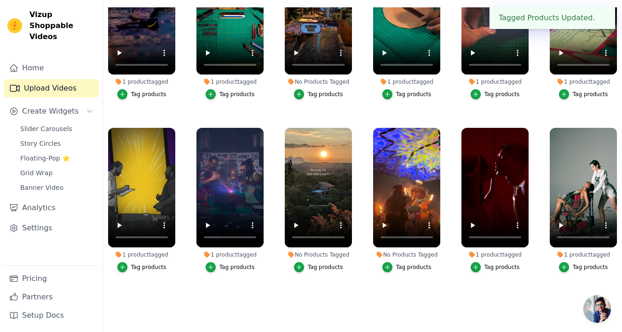
click at [577, 256] on div "1 product tagged" at bounding box center [583, 254] width 67 height 7
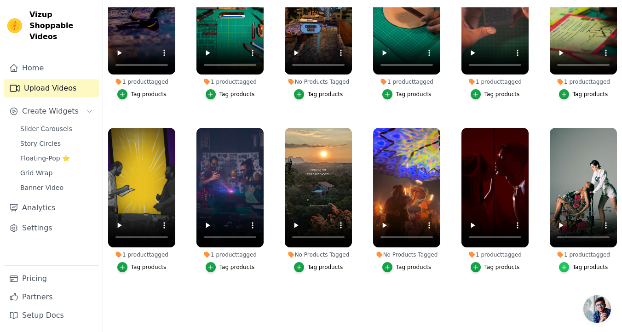
click at [566, 268] on icon "button" at bounding box center [564, 267] width 6 height 6
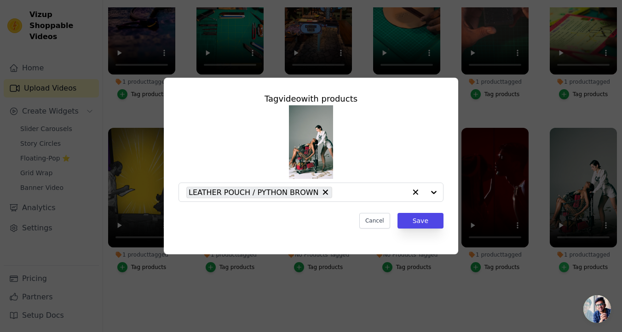
scroll to position [0, 0]
click at [414, 190] on icon "button" at bounding box center [415, 192] width 9 height 9
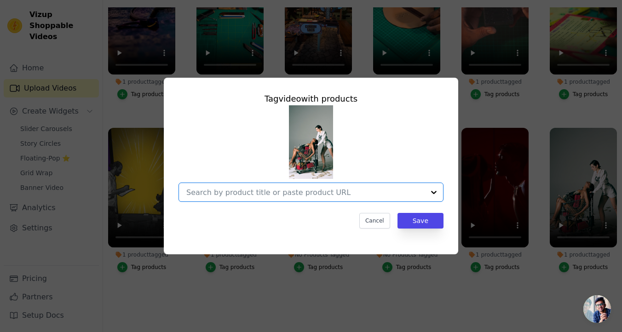
click at [434, 190] on div at bounding box center [434, 192] width 18 height 18
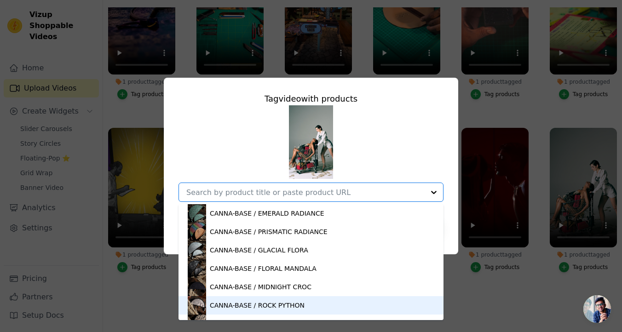
click at [248, 309] on div "CANNA-BASE / ROCK PYTHON" at bounding box center [257, 305] width 95 height 9
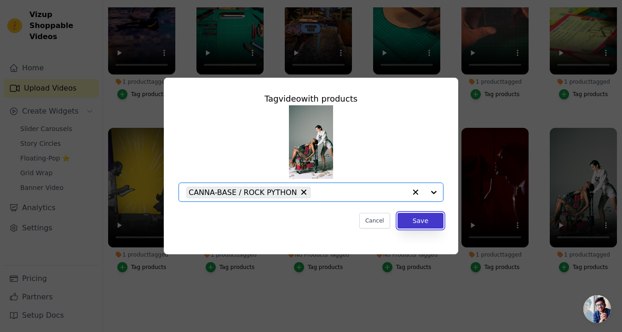
click at [423, 223] on button "Save" at bounding box center [420, 221] width 46 height 16
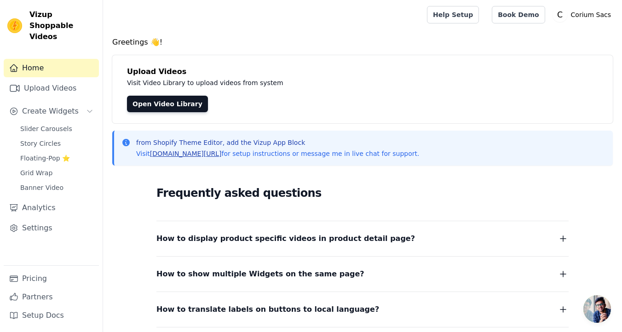
click at [198, 154] on link "[DOMAIN_NAME][URL]" at bounding box center [186, 153] width 72 height 7
click at [78, 79] on link "Upload Videos" at bounding box center [51, 88] width 95 height 18
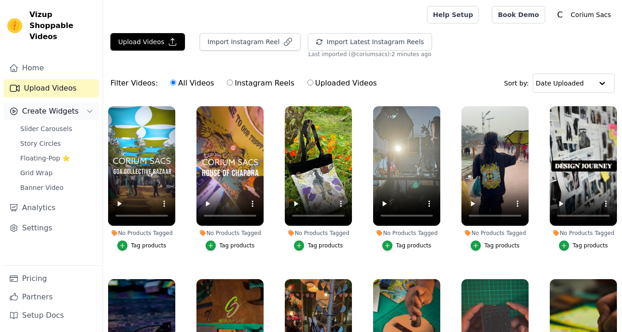
click at [83, 102] on button "Create Widgets" at bounding box center [51, 111] width 95 height 18
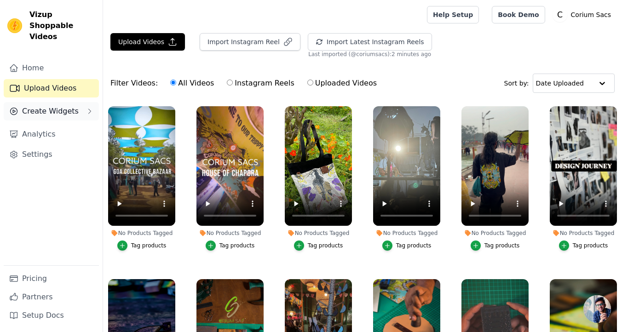
click at [75, 103] on button "Create Widgets" at bounding box center [51, 111] width 95 height 18
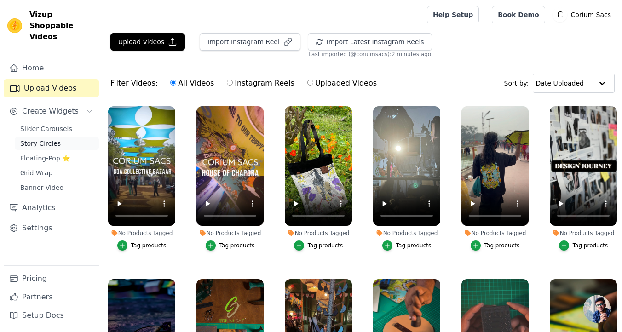
click at [68, 137] on link "Story Circles" at bounding box center [57, 143] width 84 height 13
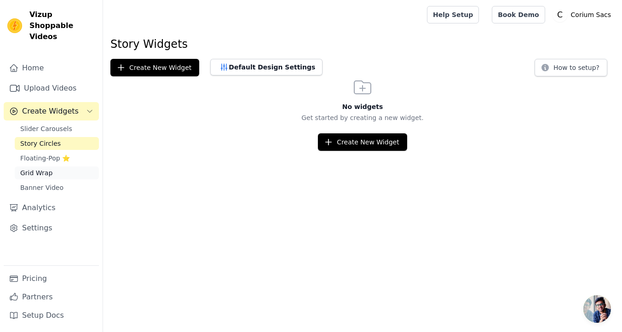
click at [66, 167] on link "Grid Wrap" at bounding box center [57, 173] width 84 height 13
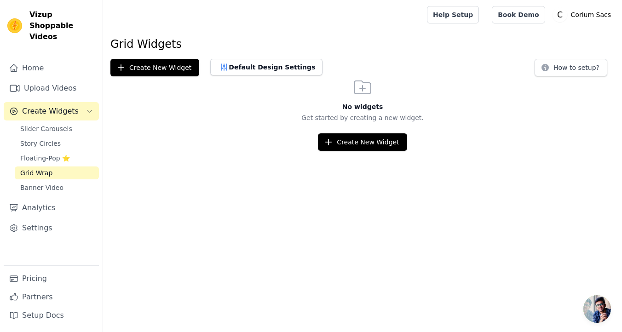
click at [63, 106] on span "Create Widgets" at bounding box center [50, 111] width 57 height 11
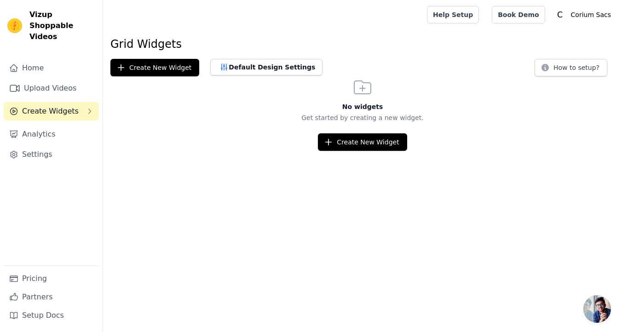
click at [58, 106] on span "Create Widgets" at bounding box center [50, 111] width 57 height 11
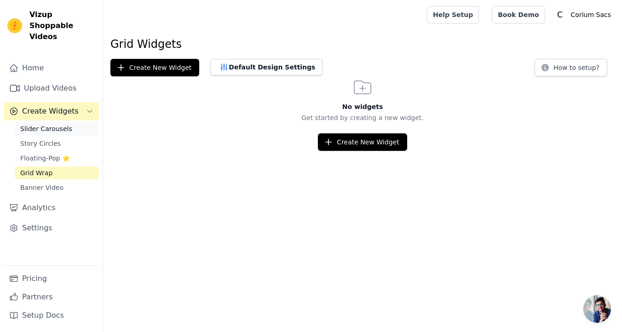
click at [53, 124] on span "Slider Carousels" at bounding box center [46, 128] width 52 height 9
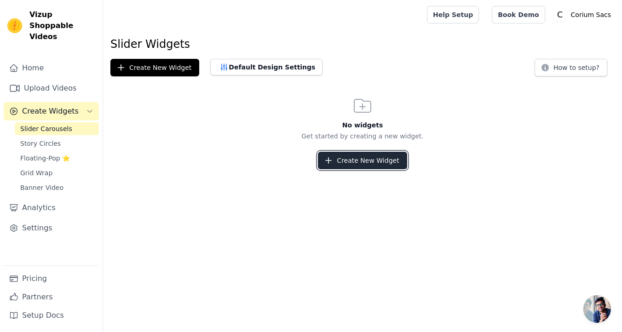
click at [346, 157] on button "Create New Widget" at bounding box center [362, 160] width 89 height 17
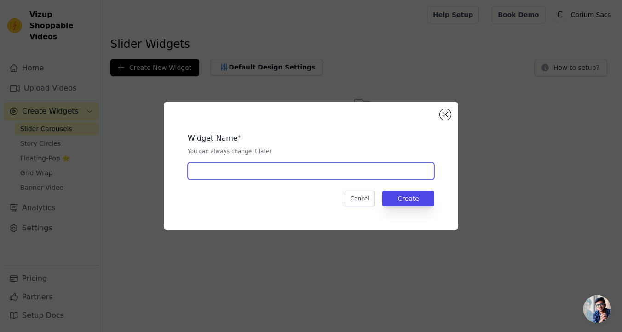
click at [318, 173] on input "text" at bounding box center [311, 170] width 247 height 17
type input "IG REELS"
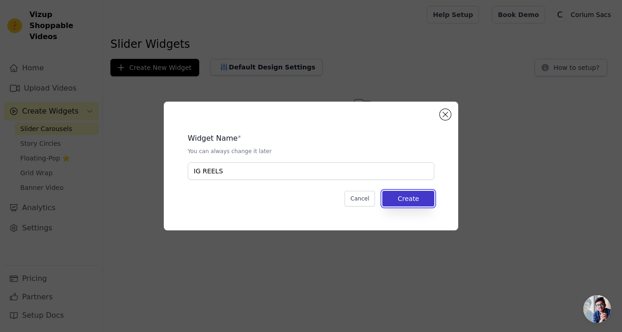
click at [410, 204] on button "Create" at bounding box center [408, 199] width 52 height 16
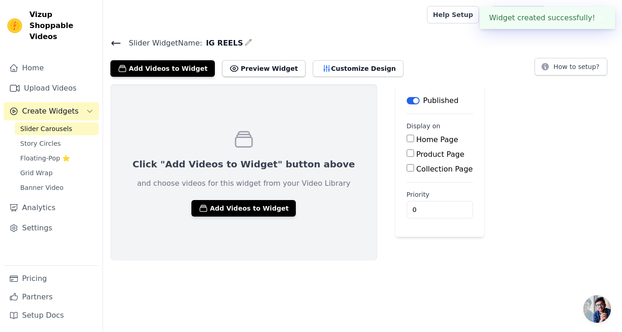
click at [407, 139] on input "Home Page" at bounding box center [410, 138] width 7 height 7
checkbox input "true"
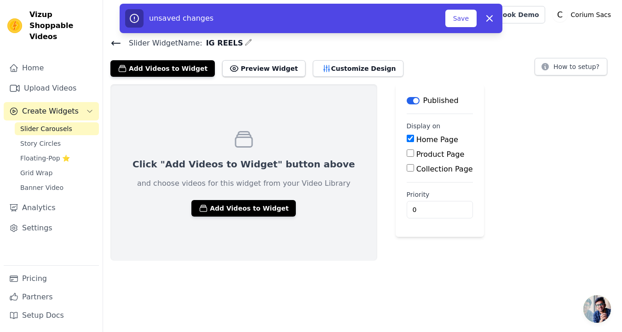
click at [407, 152] on input "Product Page" at bounding box center [410, 153] width 7 height 7
checkbox input "true"
click at [414, 178] on input "Specific Product Pages" at bounding box center [417, 178] width 7 height 7
radio input "true"
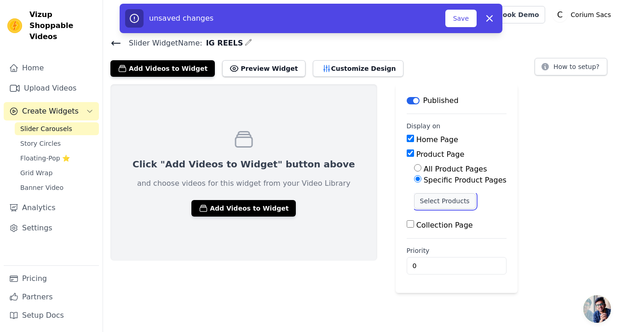
click at [414, 202] on button "Select Products" at bounding box center [445, 201] width 62 height 16
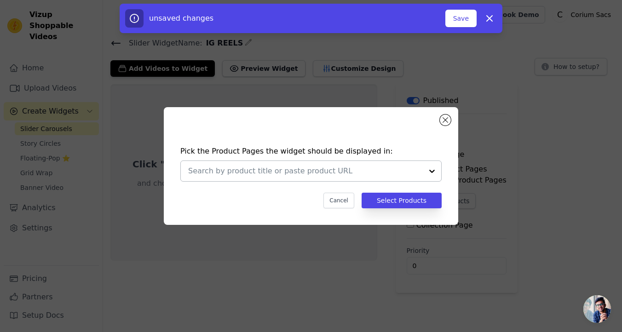
click at [431, 170] on div at bounding box center [432, 171] width 18 height 20
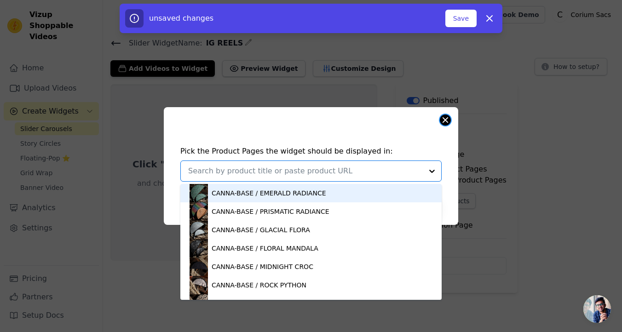
click at [445, 120] on button "Close modal" at bounding box center [445, 120] width 11 height 11
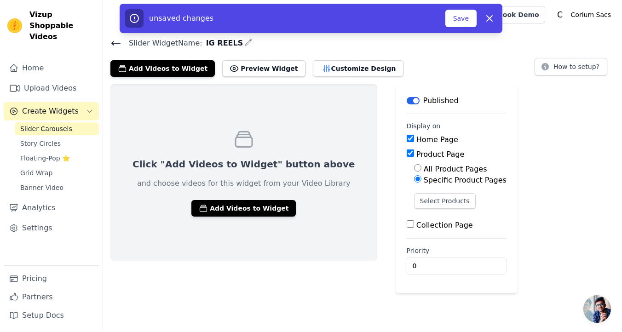
click at [414, 166] on input "All Product Pages" at bounding box center [417, 167] width 7 height 7
radio input "true"
click at [407, 153] on input "Product Page" at bounding box center [410, 153] width 7 height 7
checkbox input "false"
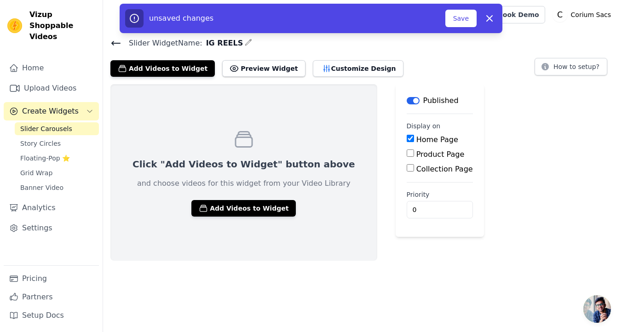
click at [407, 168] on input "Collection Page" at bounding box center [410, 167] width 7 height 7
checkbox input "true"
click at [414, 193] on input "Specific Collection Pages" at bounding box center [417, 193] width 7 height 7
radio input "true"
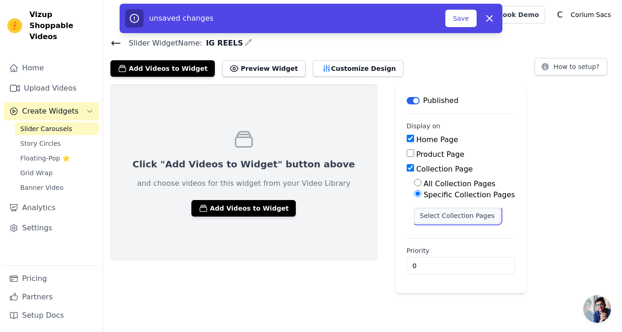
click at [415, 217] on button "Select Collection Pages" at bounding box center [457, 216] width 87 height 16
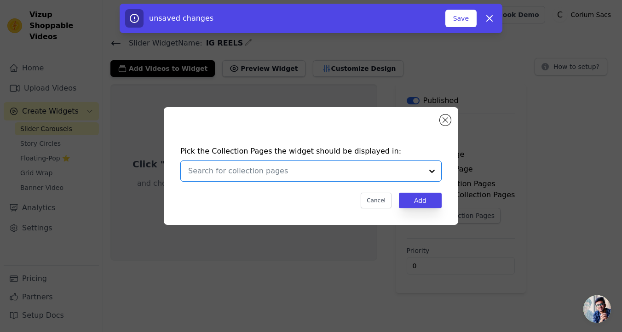
click at [399, 166] on input "text" at bounding box center [305, 171] width 235 height 11
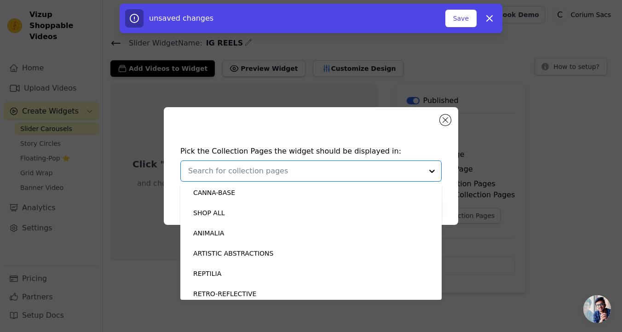
scroll to position [107, 0]
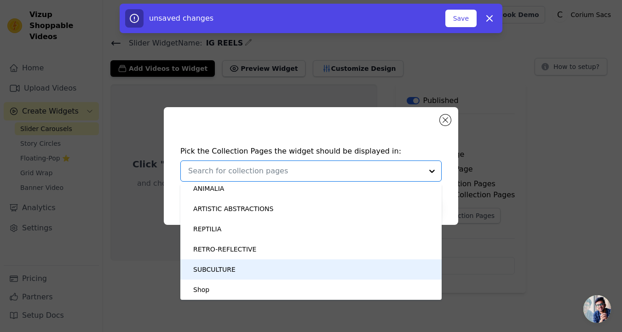
click at [236, 271] on div "SUBCULTURE" at bounding box center [311, 269] width 243 height 20
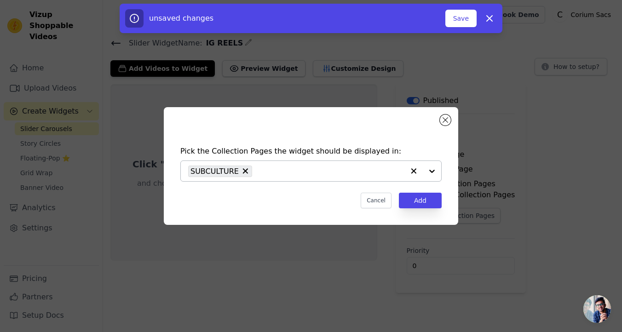
click at [430, 169] on div at bounding box center [422, 171] width 37 height 20
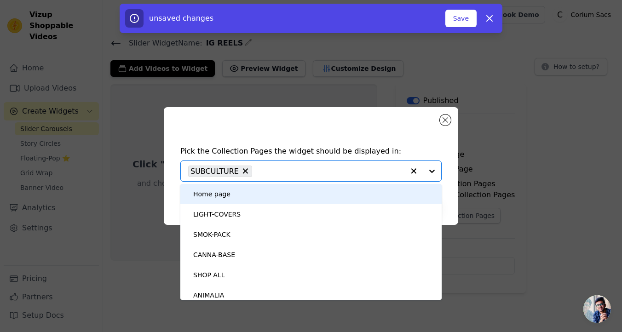
click at [300, 199] on div "Home page" at bounding box center [311, 194] width 243 height 20
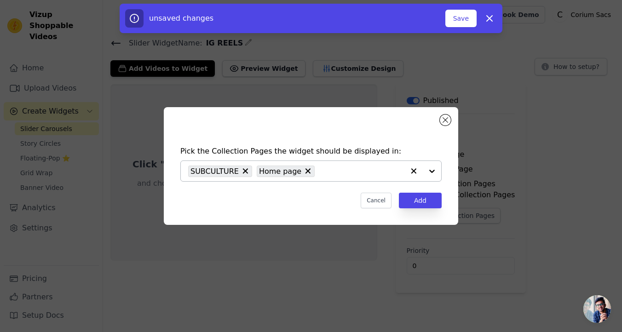
click at [434, 168] on div at bounding box center [422, 171] width 37 height 20
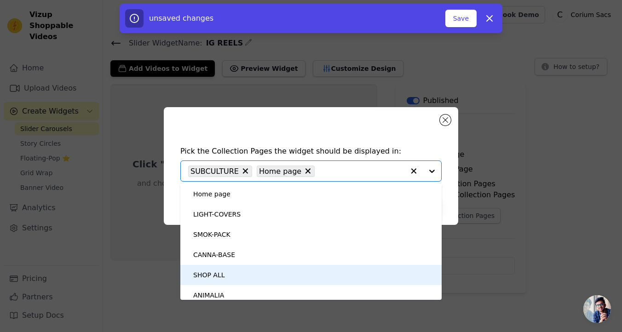
click at [288, 274] on div "SHOP ALL" at bounding box center [311, 275] width 243 height 20
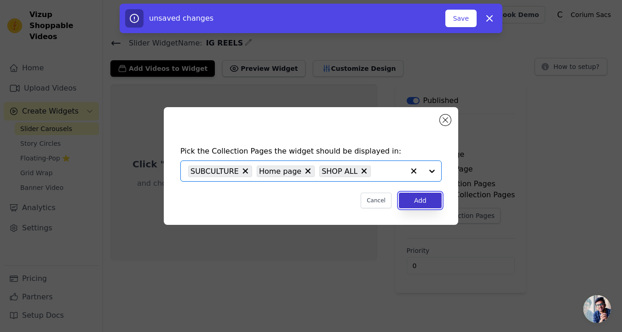
click at [424, 202] on button "Add" at bounding box center [420, 201] width 43 height 16
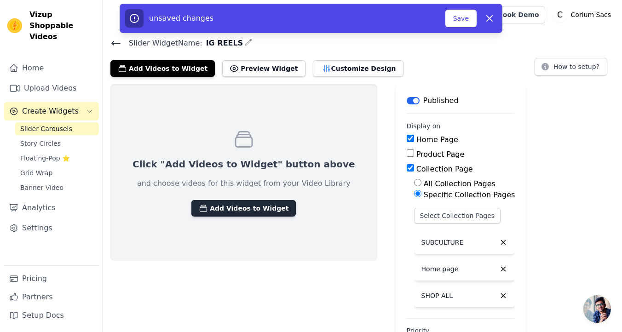
click at [253, 215] on button "Add Videos to Widget" at bounding box center [243, 208] width 104 height 17
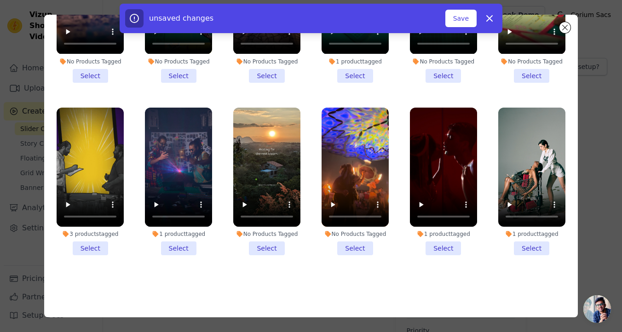
scroll to position [80, 0]
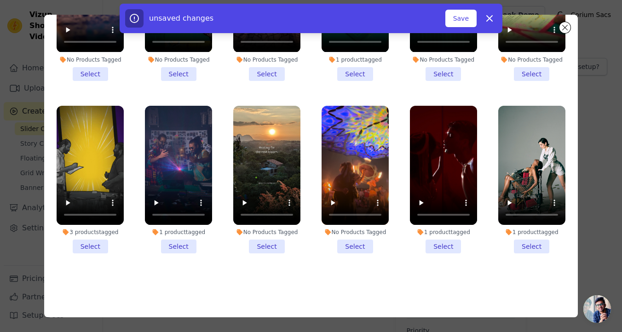
click at [452, 245] on li "1 product tagged Select" at bounding box center [443, 180] width 67 height 148
click at [0, 0] on input "1 product tagged Select" at bounding box center [0, 0] width 0 height 0
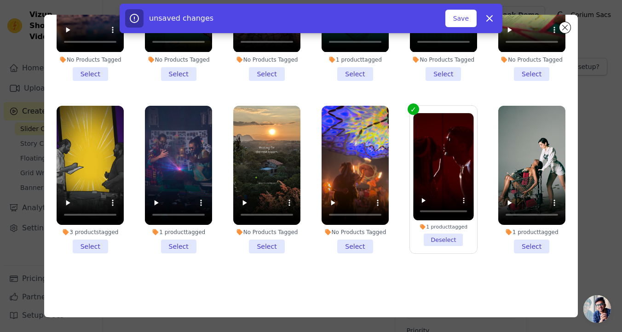
click at [530, 249] on li "1 product tagged Select" at bounding box center [531, 180] width 67 height 148
click at [0, 0] on input "1 product tagged Select" at bounding box center [0, 0] width 0 height 0
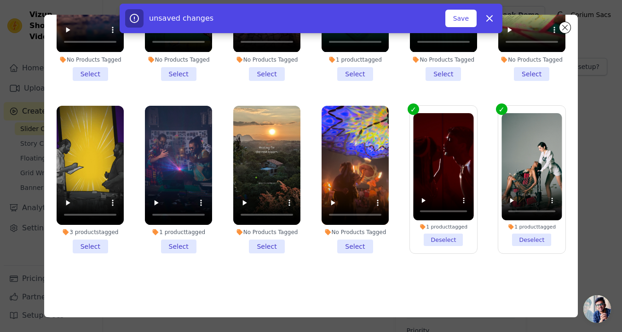
click at [189, 244] on li "1 product tagged Select" at bounding box center [178, 180] width 67 height 148
click at [0, 0] on input "1 product tagged Select" at bounding box center [0, 0] width 0 height 0
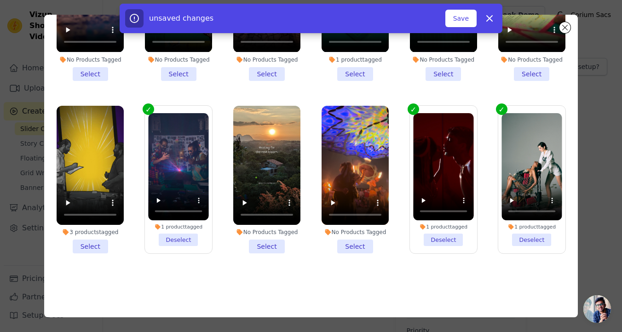
click at [91, 247] on li "3 products tagged Select" at bounding box center [90, 180] width 67 height 148
click at [0, 0] on input "3 products tagged Select" at bounding box center [0, 0] width 0 height 0
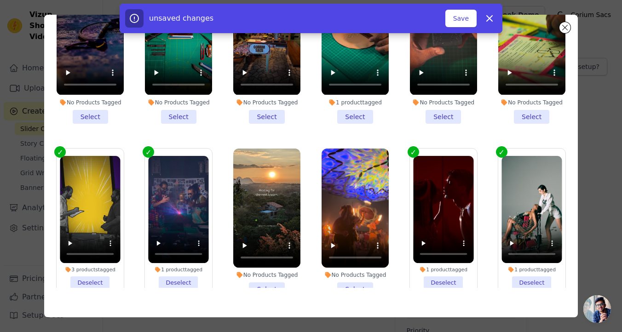
scroll to position [185, 0]
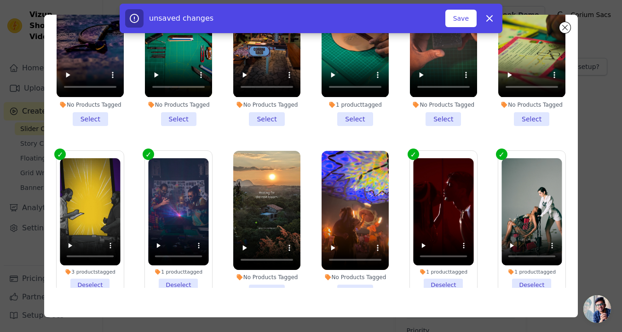
click at [357, 117] on li "1 product tagged Select" at bounding box center [355, 52] width 67 height 148
click at [0, 0] on input "1 product tagged Select" at bounding box center [0, 0] width 0 height 0
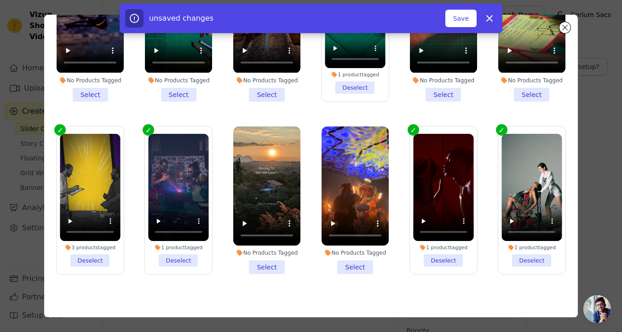
scroll to position [80, 0]
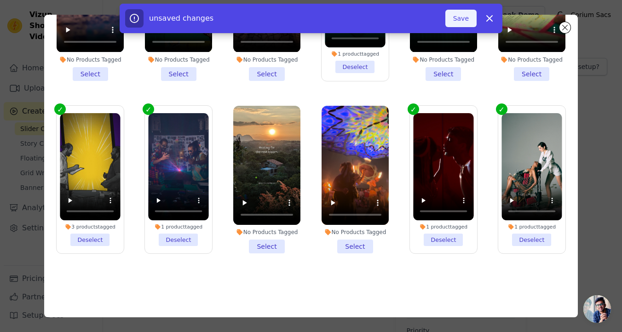
click at [463, 20] on button "Save" at bounding box center [460, 18] width 31 height 17
click at [561, 28] on div "5 videos selected Add To Widget Dismiss" at bounding box center [311, 20] width 622 height 33
click at [491, 17] on icon at bounding box center [490, 19] width 6 height 6
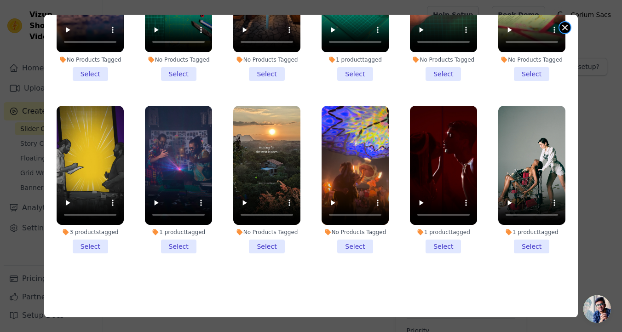
click at [565, 29] on button "Close modal" at bounding box center [564, 27] width 11 height 11
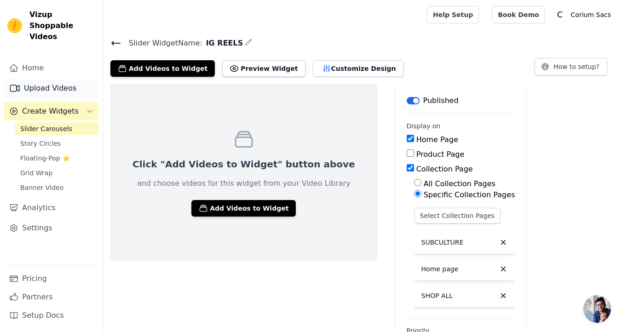
click at [58, 81] on link "Upload Videos" at bounding box center [51, 88] width 95 height 18
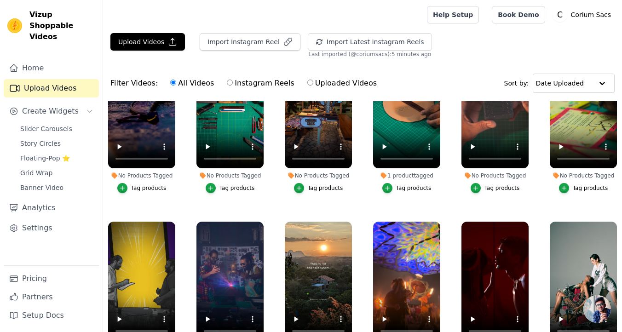
scroll to position [94, 0]
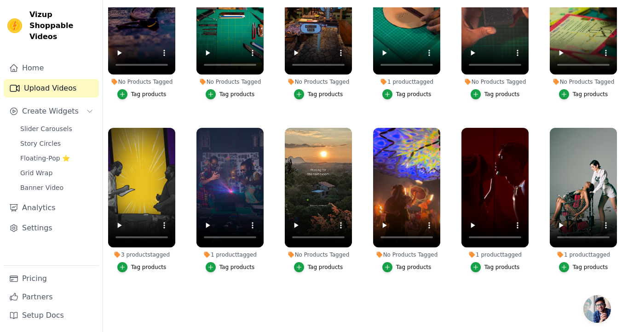
click at [150, 265] on div "Tag products" at bounding box center [148, 267] width 35 height 7
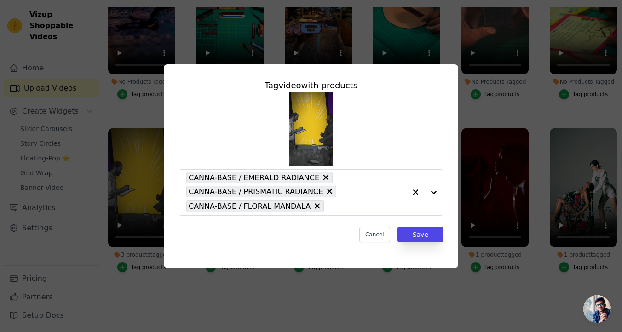
scroll to position [0, 0]
click at [327, 191] on icon at bounding box center [330, 192] width 6 height 6
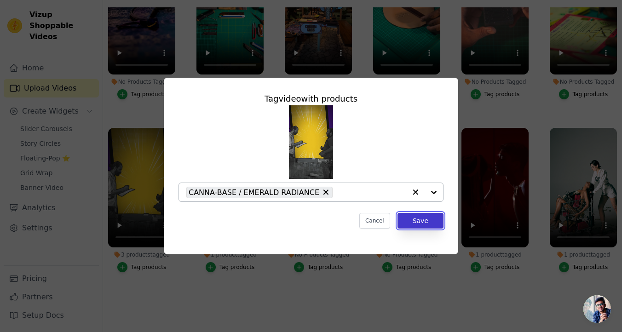
click at [416, 221] on button "Save" at bounding box center [420, 221] width 46 height 16
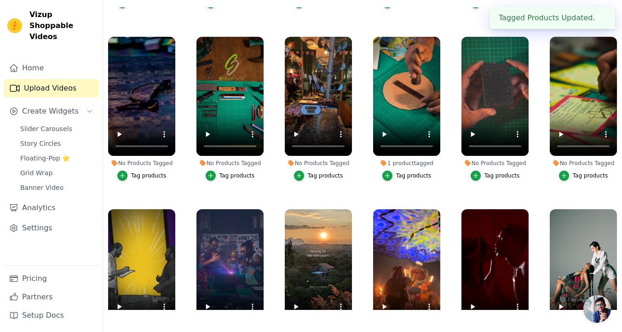
scroll to position [167, 0]
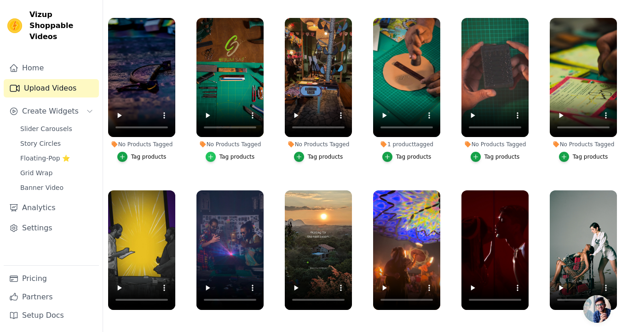
click at [208, 156] on icon "button" at bounding box center [210, 157] width 6 height 6
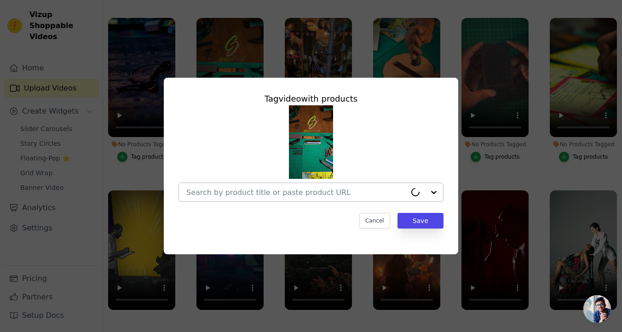
click at [228, 195] on input "No Products Tagged Tag video with products Cancel Save Tag products" at bounding box center [296, 192] width 220 height 9
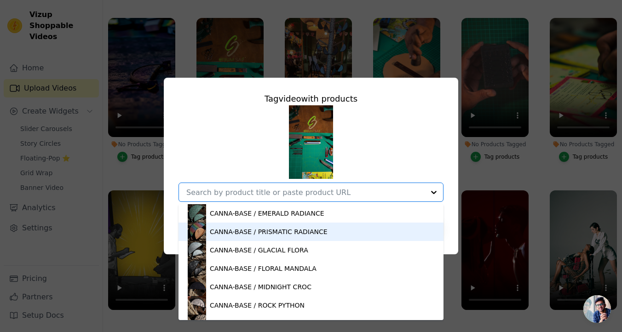
click at [227, 233] on div "CANNA-BASE / PRISMATIC RADIANCE" at bounding box center [269, 231] width 118 height 9
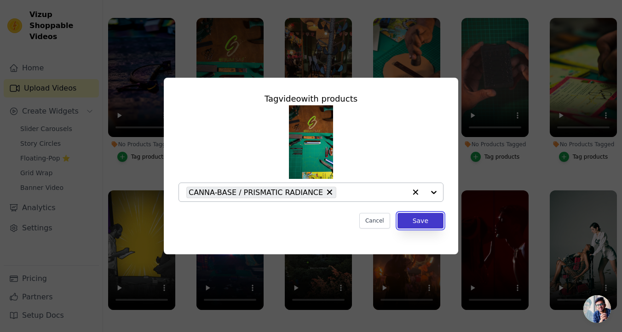
click at [420, 222] on button "Save" at bounding box center [420, 221] width 46 height 16
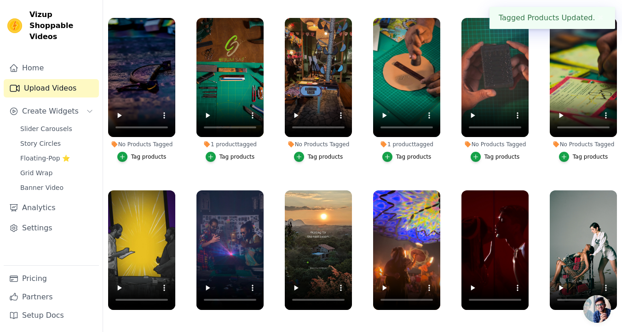
click at [142, 158] on div "Tag products" at bounding box center [148, 156] width 35 height 7
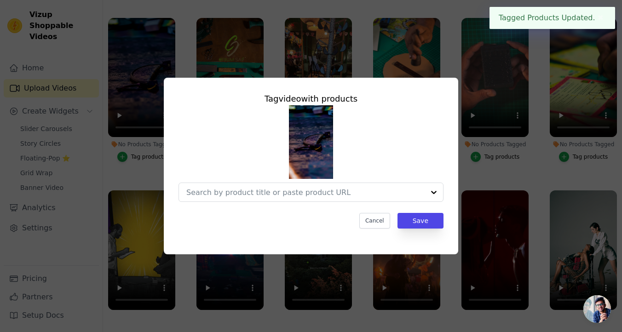
scroll to position [0, 0]
click at [238, 195] on input "No Products Tagged Tag video with products Option undefined, selected. Select i…" at bounding box center [305, 192] width 238 height 9
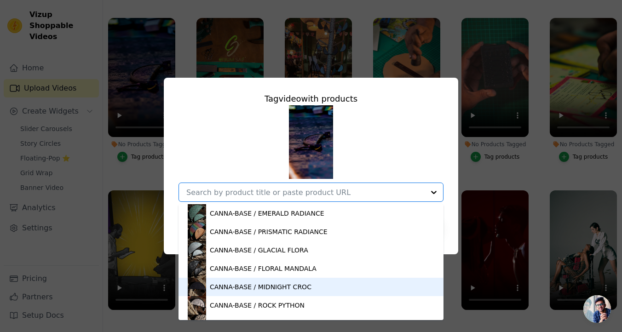
click at [225, 287] on div "CANNA-BASE / MIDNIGHT CROC" at bounding box center [261, 286] width 102 height 9
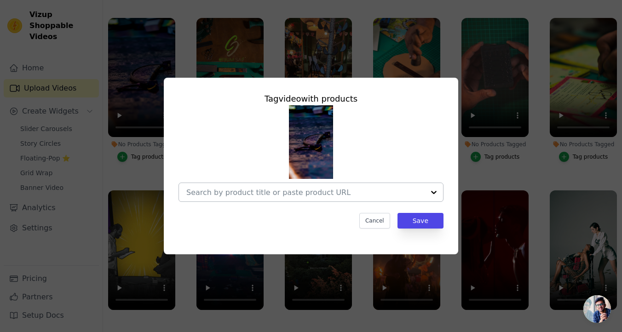
click at [310, 194] on input "No Products Tagged Tag video with products Cancel Save Tag products" at bounding box center [305, 192] width 238 height 9
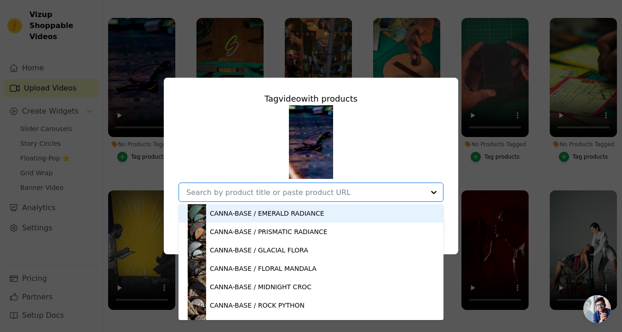
click at [236, 219] on div "CANNA-BASE / EMERALD RADIANCE" at bounding box center [311, 213] width 247 height 18
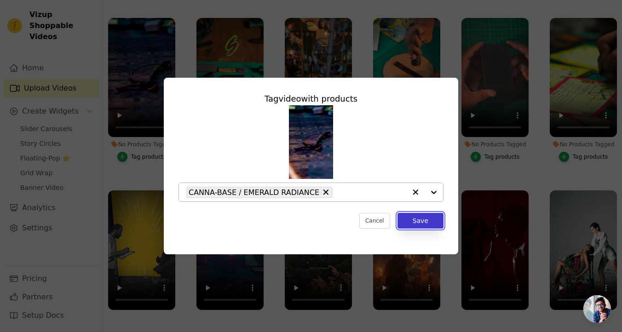
click at [420, 221] on button "Save" at bounding box center [420, 221] width 46 height 16
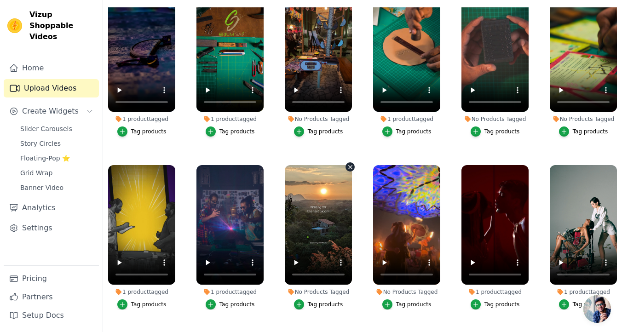
scroll to position [187, 0]
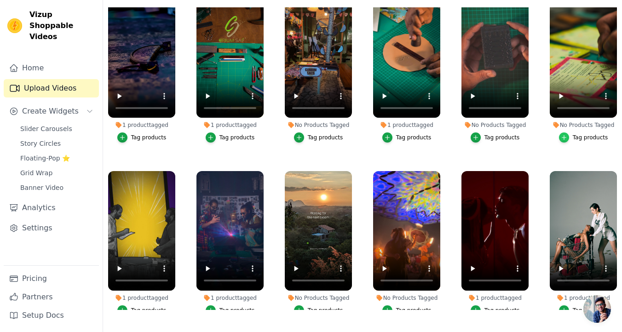
click at [564, 138] on icon "button" at bounding box center [564, 137] width 6 height 6
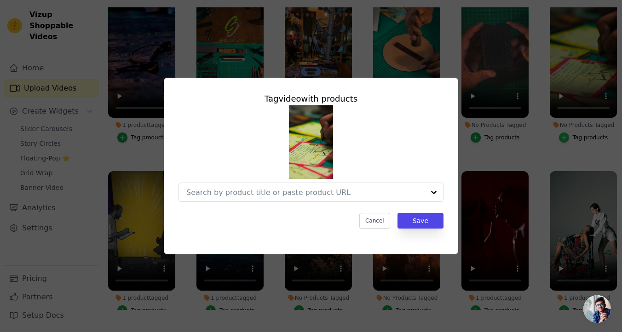
scroll to position [0, 0]
click at [432, 190] on div at bounding box center [434, 192] width 18 height 18
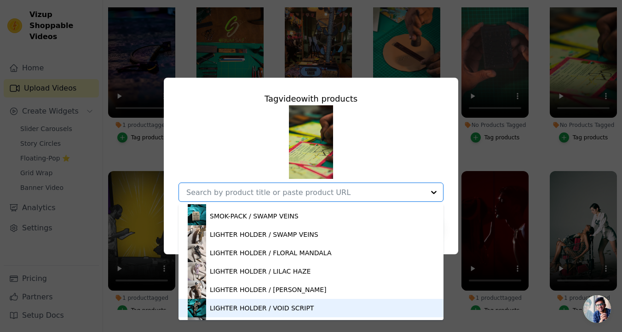
scroll to position [564, 0]
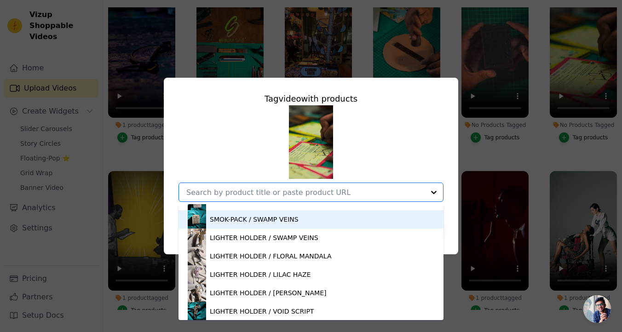
click at [268, 221] on div "SMOK-PACK / SWAMP VEINS" at bounding box center [254, 219] width 89 height 9
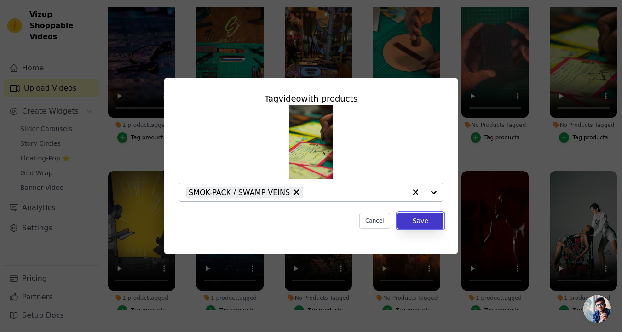
click at [420, 224] on button "Save" at bounding box center [420, 221] width 46 height 16
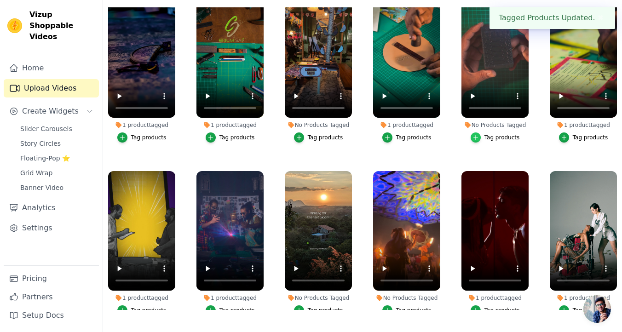
click at [475, 137] on icon "button" at bounding box center [475, 138] width 4 height 4
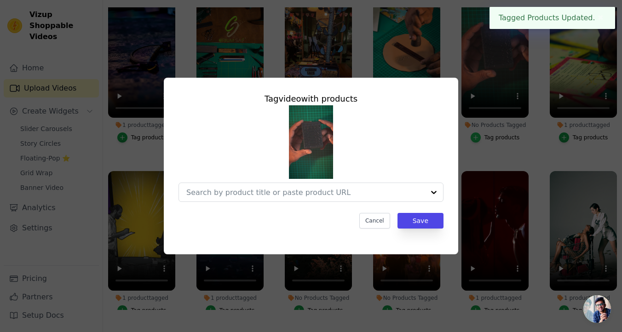
scroll to position [0, 0]
click at [267, 197] on div at bounding box center [305, 192] width 238 height 18
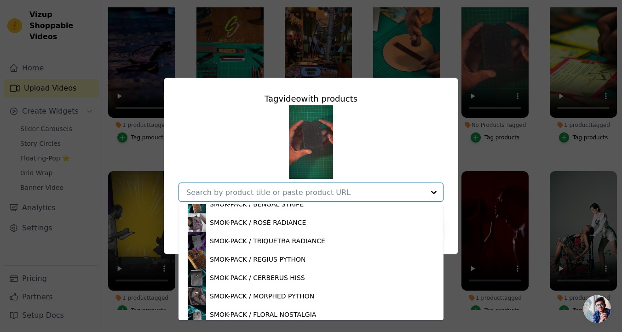
scroll to position [449, 0]
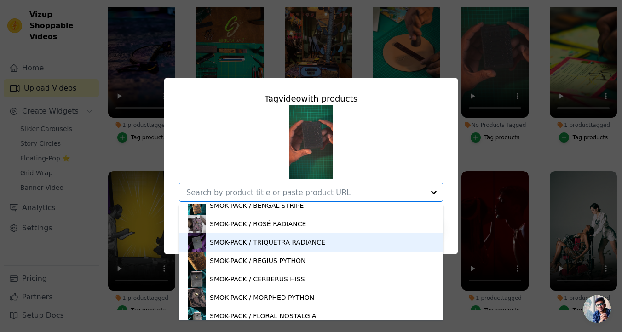
click at [252, 245] on div "SMOK-PACK / TRIQUETRA RADIANCE" at bounding box center [267, 242] width 115 height 9
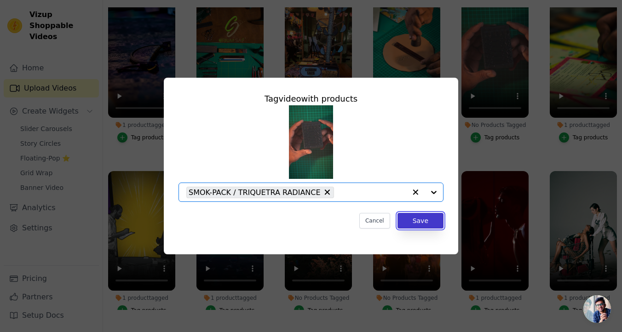
click at [420, 227] on button "Save" at bounding box center [420, 221] width 46 height 16
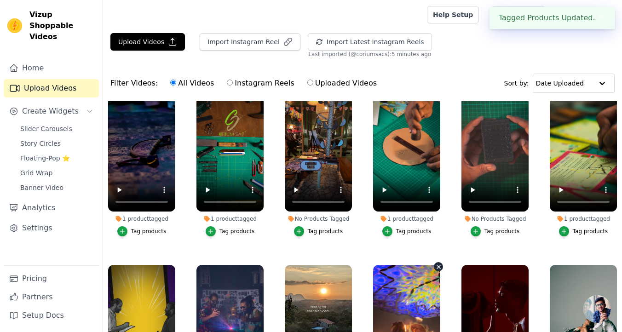
scroll to position [94, 0]
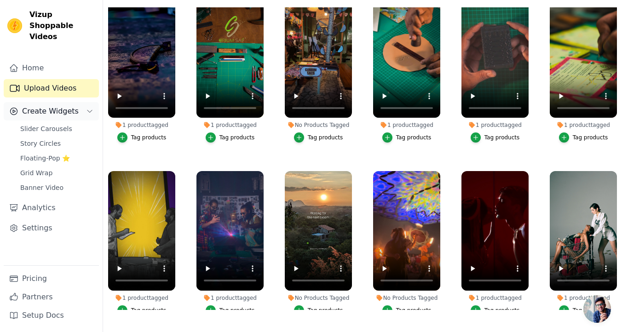
click at [65, 107] on button "Create Widgets" at bounding box center [51, 111] width 95 height 18
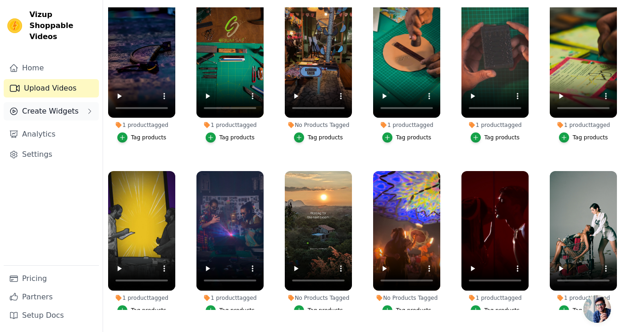
click at [65, 106] on span "Create Widgets" at bounding box center [50, 111] width 57 height 11
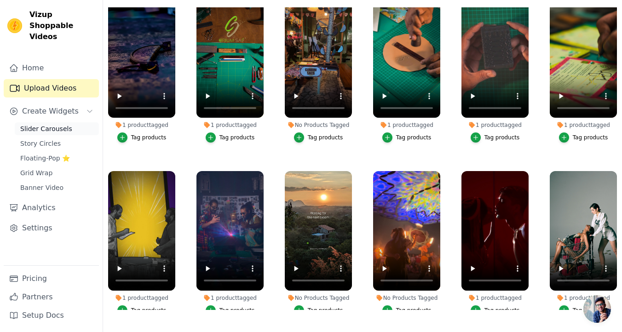
click at [63, 124] on span "Slider Carousels" at bounding box center [46, 128] width 52 height 9
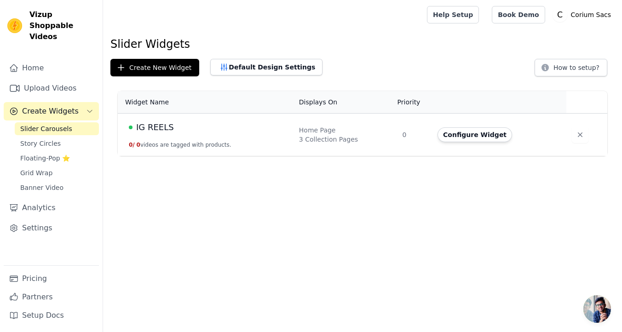
click at [193, 133] on div "IG REELS" at bounding box center [208, 127] width 159 height 13
click at [482, 136] on button "Configure Widget" at bounding box center [475, 134] width 75 height 15
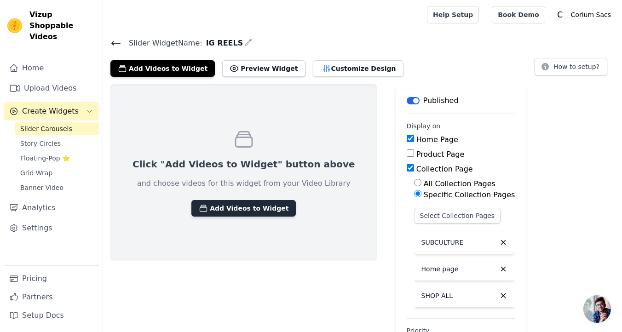
click at [260, 210] on button "Add Videos to Widget" at bounding box center [243, 208] width 104 height 17
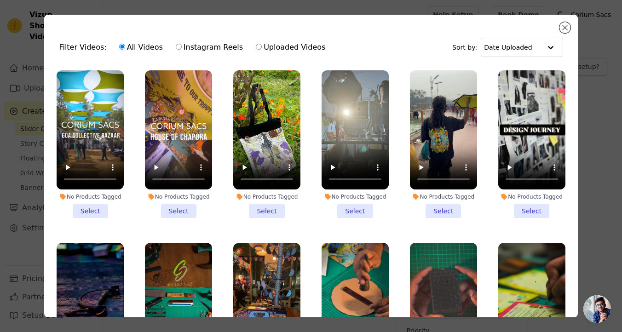
scroll to position [230, 0]
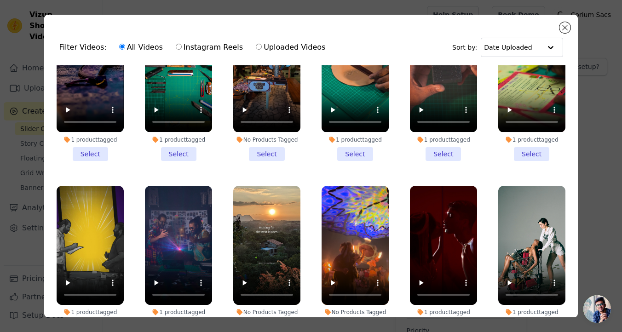
click at [101, 156] on li "1 product tagged Select" at bounding box center [90, 87] width 67 height 148
click at [0, 0] on input "1 product tagged Select" at bounding box center [0, 0] width 0 height 0
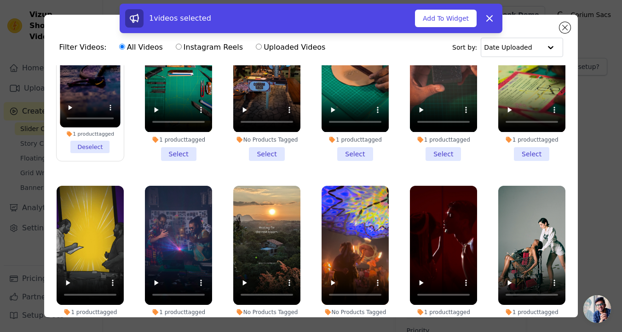
click at [167, 157] on li "1 product tagged Select" at bounding box center [178, 87] width 67 height 148
click at [0, 0] on input "1 product tagged Select" at bounding box center [0, 0] width 0 height 0
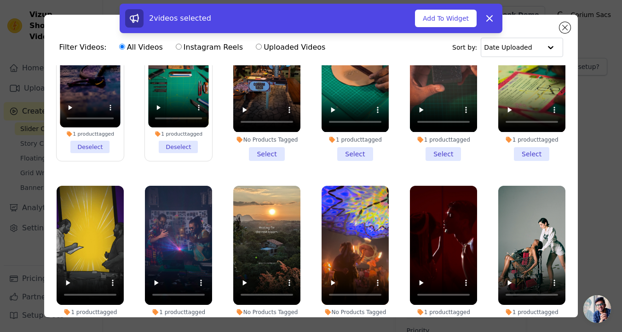
click at [359, 153] on li "1 product tagged Select" at bounding box center [355, 87] width 67 height 148
click at [0, 0] on input "1 product tagged Select" at bounding box center [0, 0] width 0 height 0
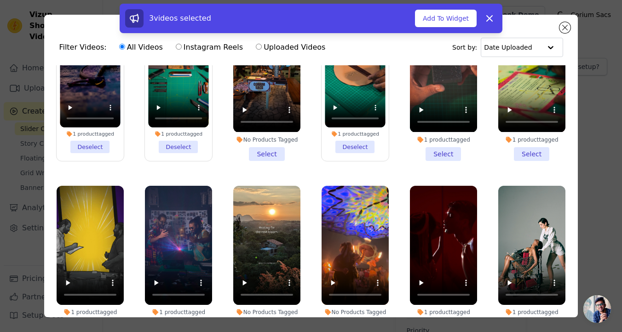
click at [451, 153] on li "1 product tagged Select" at bounding box center [443, 87] width 67 height 148
click at [0, 0] on input "1 product tagged Select" at bounding box center [0, 0] width 0 height 0
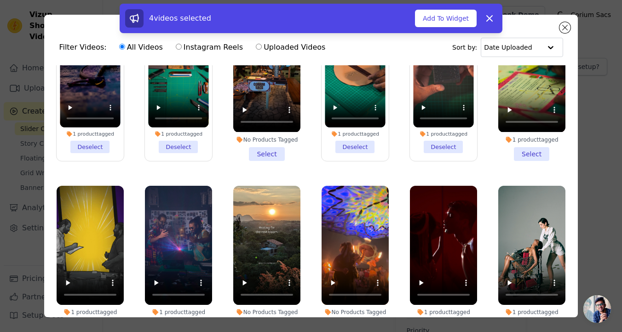
click at [524, 154] on li "1 product tagged Select" at bounding box center [531, 87] width 67 height 148
click at [0, 0] on input "1 product tagged Select" at bounding box center [0, 0] width 0 height 0
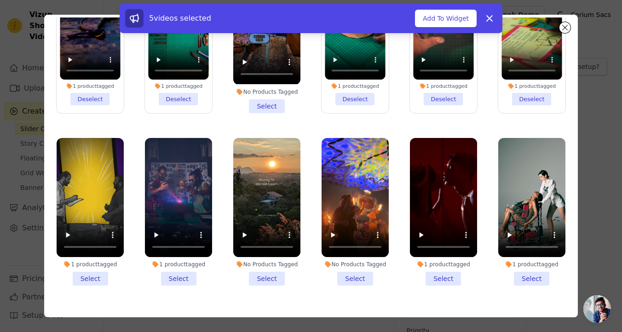
scroll to position [80, 0]
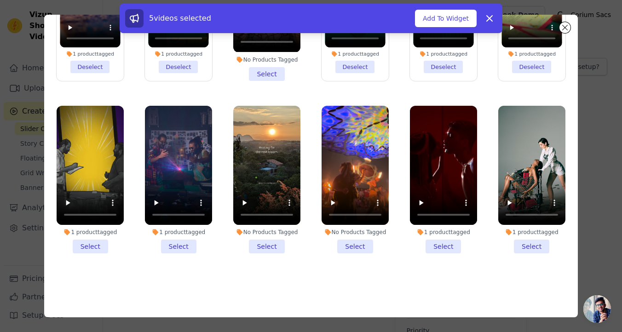
click at [545, 248] on li "1 product tagged Select" at bounding box center [531, 180] width 67 height 148
click at [0, 0] on input "1 product tagged Select" at bounding box center [0, 0] width 0 height 0
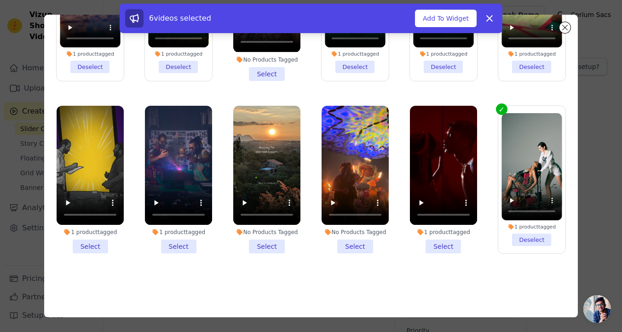
click at [425, 242] on li "1 product tagged Select" at bounding box center [443, 180] width 67 height 148
click at [0, 0] on input "1 product tagged Select" at bounding box center [0, 0] width 0 height 0
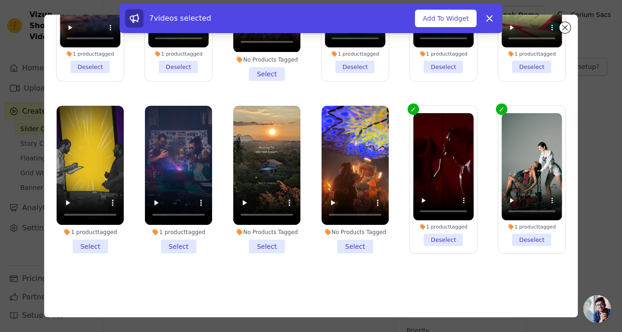
click at [185, 246] on li "1 product tagged Select" at bounding box center [178, 180] width 67 height 148
click at [0, 0] on input "1 product tagged Select" at bounding box center [0, 0] width 0 height 0
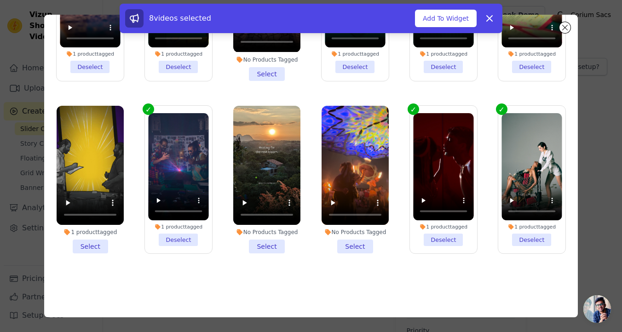
click at [89, 242] on li "1 product tagged Select" at bounding box center [90, 180] width 67 height 148
click at [0, 0] on input "1 product tagged Select" at bounding box center [0, 0] width 0 height 0
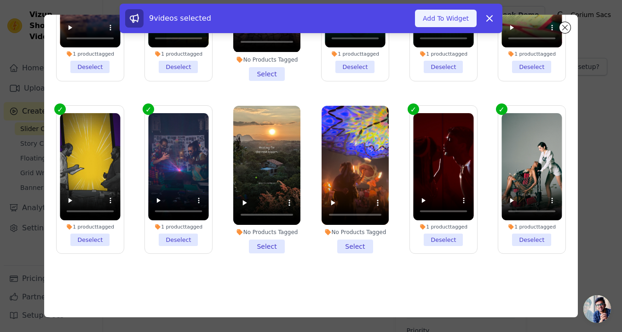
click at [431, 21] on button "Add To Widget" at bounding box center [446, 18] width 62 height 17
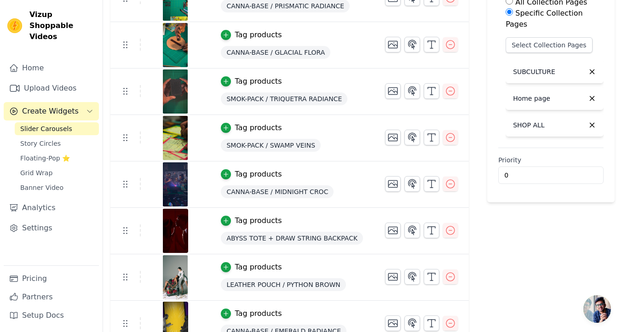
scroll to position [196, 0]
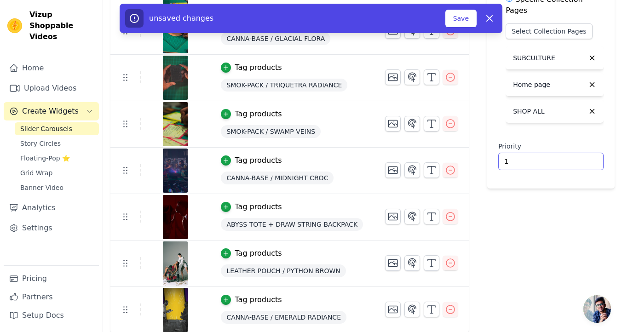
click at [580, 161] on input "1" at bounding box center [550, 161] width 105 height 17
click at [582, 166] on input "1" at bounding box center [550, 161] width 105 height 17
type input "0"
click at [582, 164] on input "0" at bounding box center [550, 161] width 105 height 17
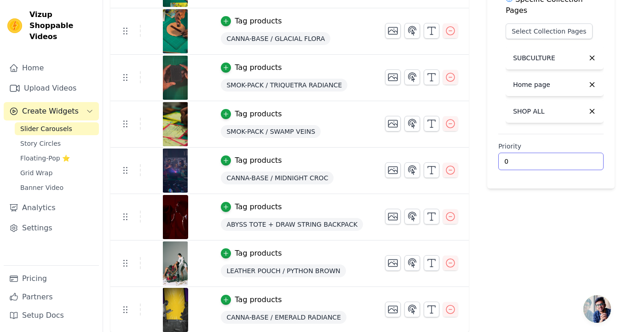
scroll to position [196, 0]
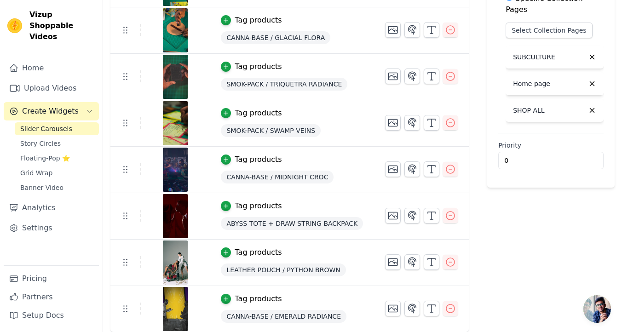
click at [553, 258] on div "Label Published Display on Home Page Product Page Collection Page All Collectio…" at bounding box center [550, 110] width 127 height 445
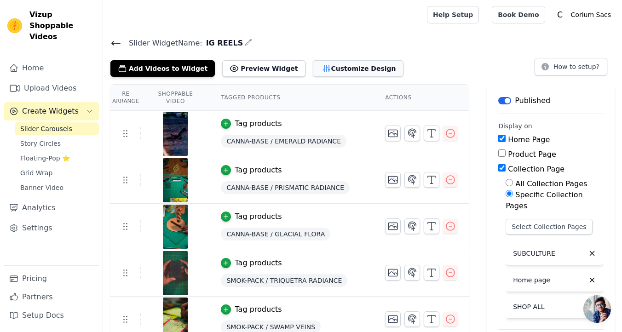
click at [322, 71] on icon "button" at bounding box center [326, 68] width 9 height 9
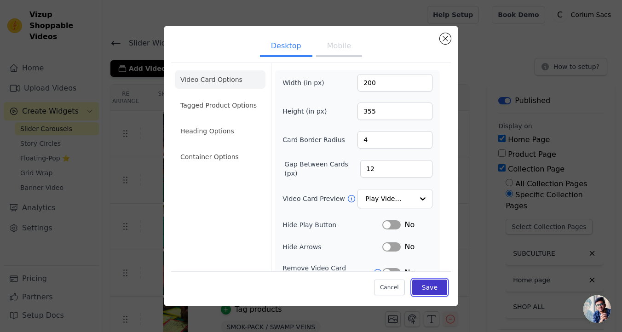
click at [430, 288] on button "Save" at bounding box center [429, 288] width 35 height 16
